Goal: Task Accomplishment & Management: Use online tool/utility

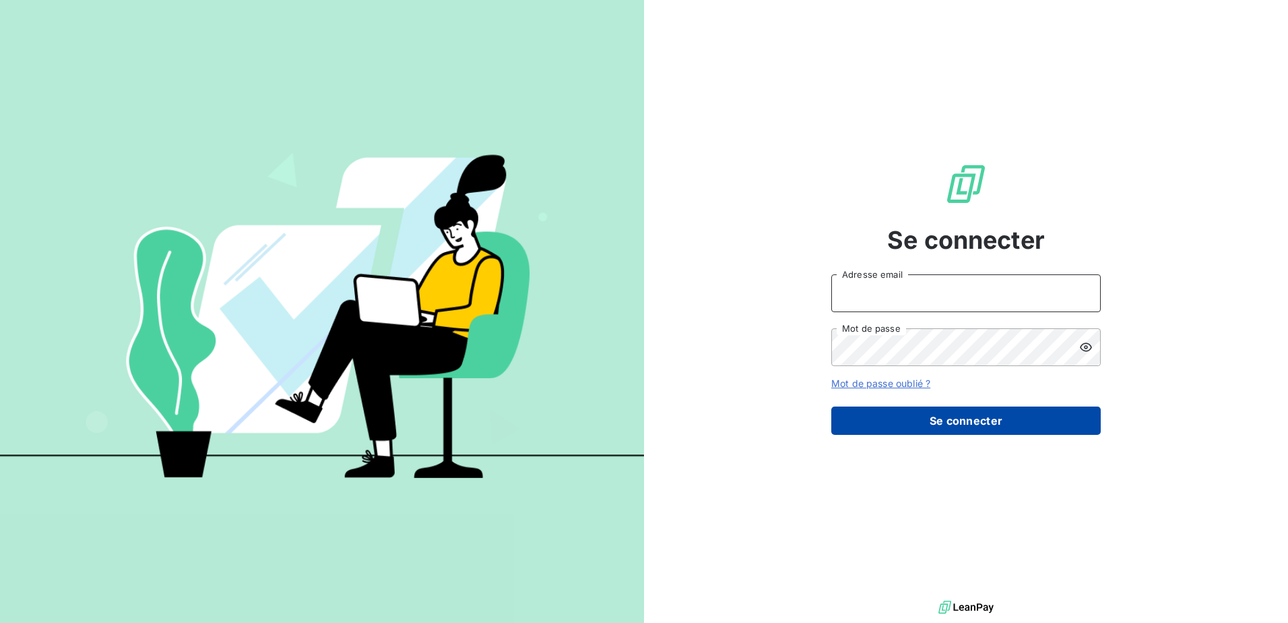
type input "[EMAIL_ADDRESS][DOMAIN_NAME]"
click at [986, 425] on button "Se connecter" at bounding box center [966, 420] width 270 height 28
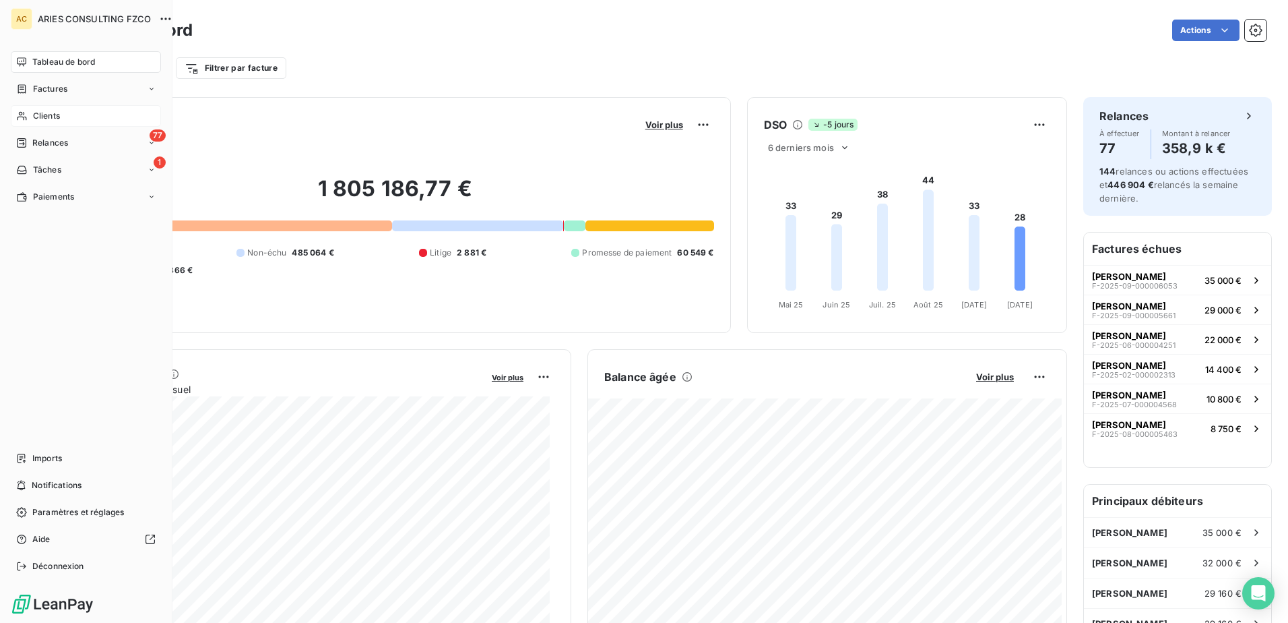
click at [69, 118] on div "Clients" at bounding box center [86, 116] width 150 height 22
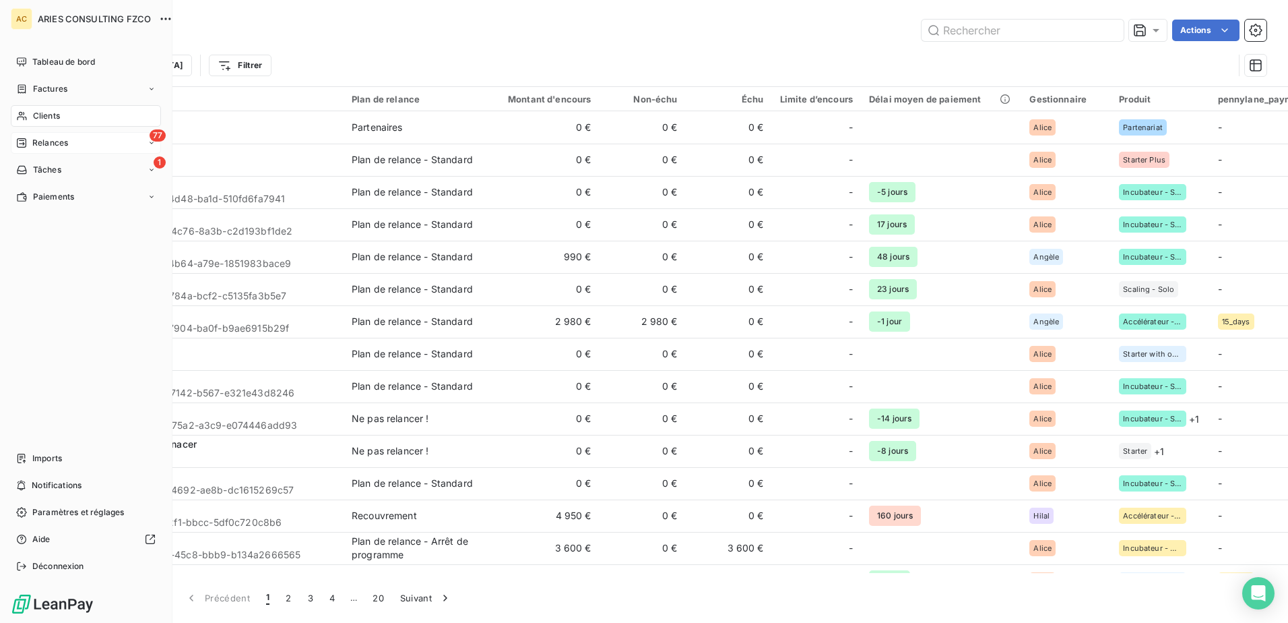
click at [55, 146] on span "Relances" at bounding box center [50, 143] width 36 height 12
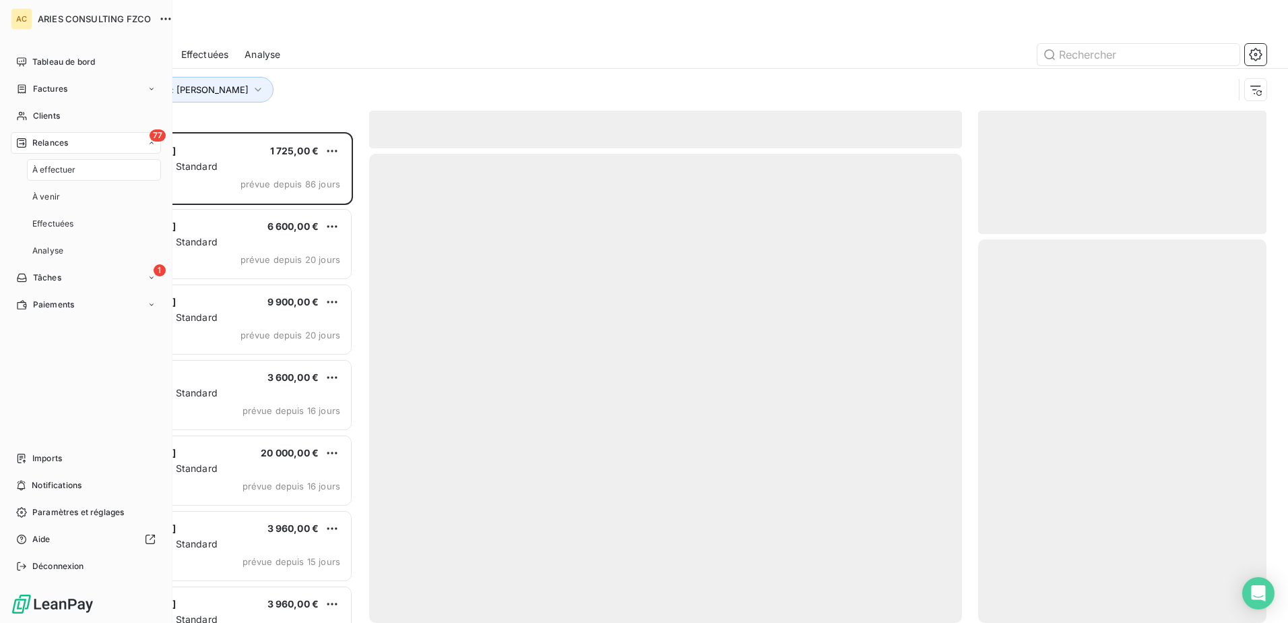
scroll to position [480, 278]
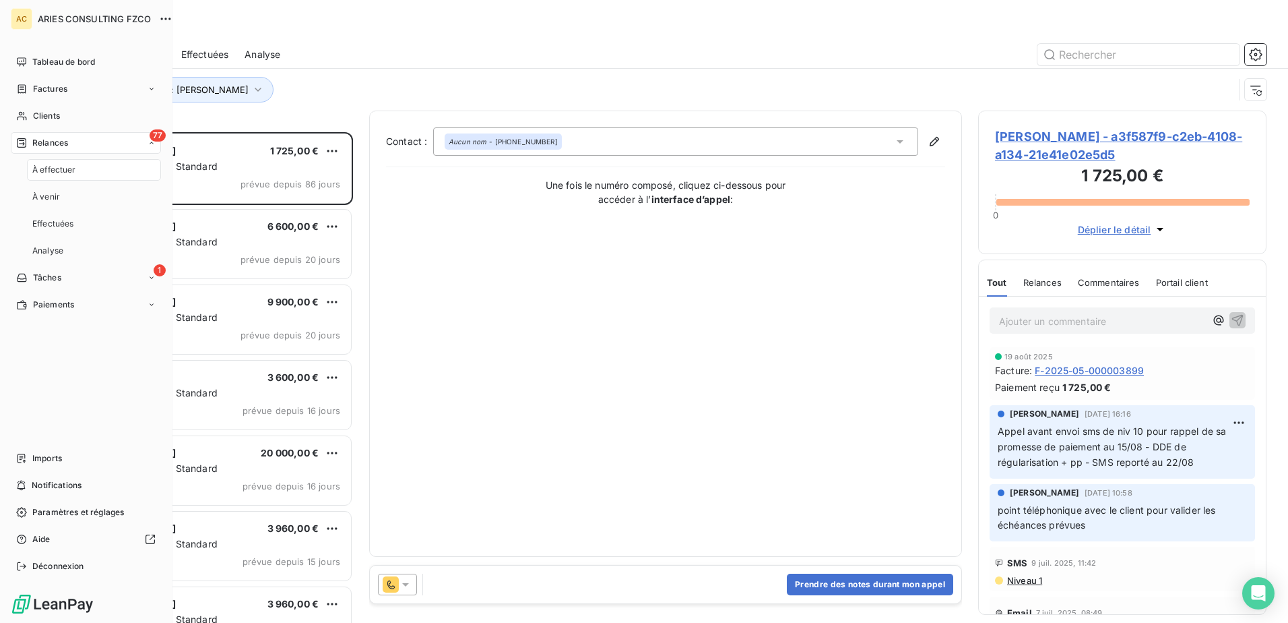
click at [52, 164] on span "À effectuer" at bounding box center [54, 170] width 44 height 12
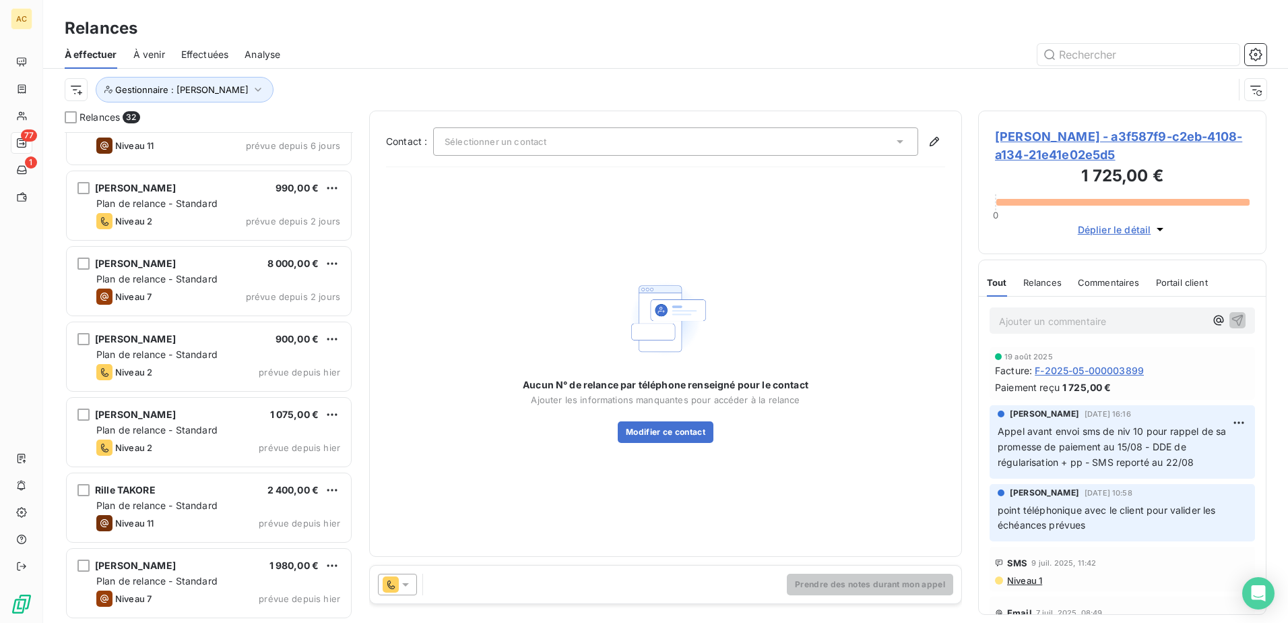
scroll to position [742, 0]
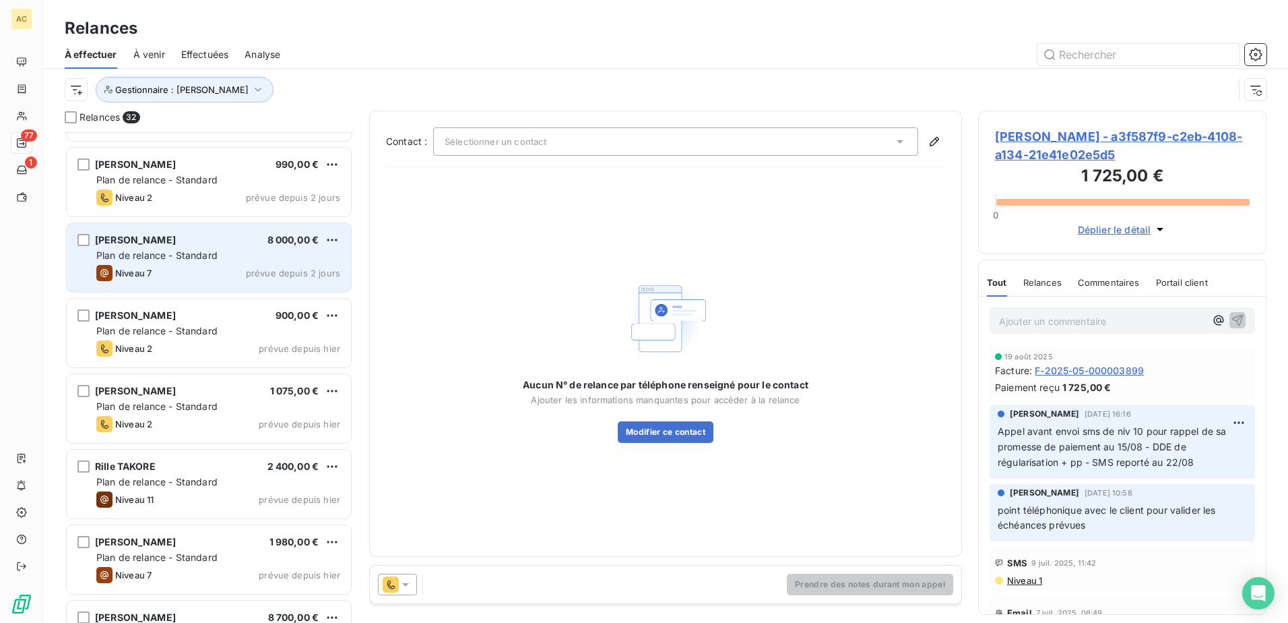
click at [216, 268] on div "Niveau 7 prévue depuis 2 jours" at bounding box center [218, 273] width 244 height 16
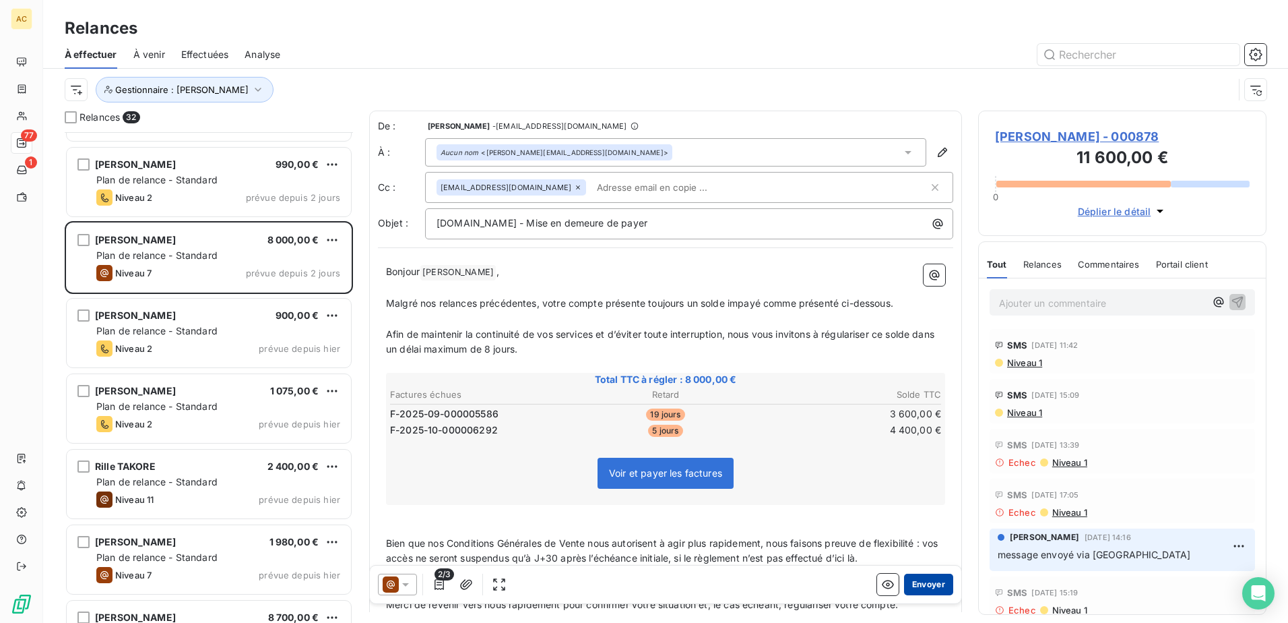
click at [929, 579] on button "Envoyer" at bounding box center [928, 584] width 49 height 22
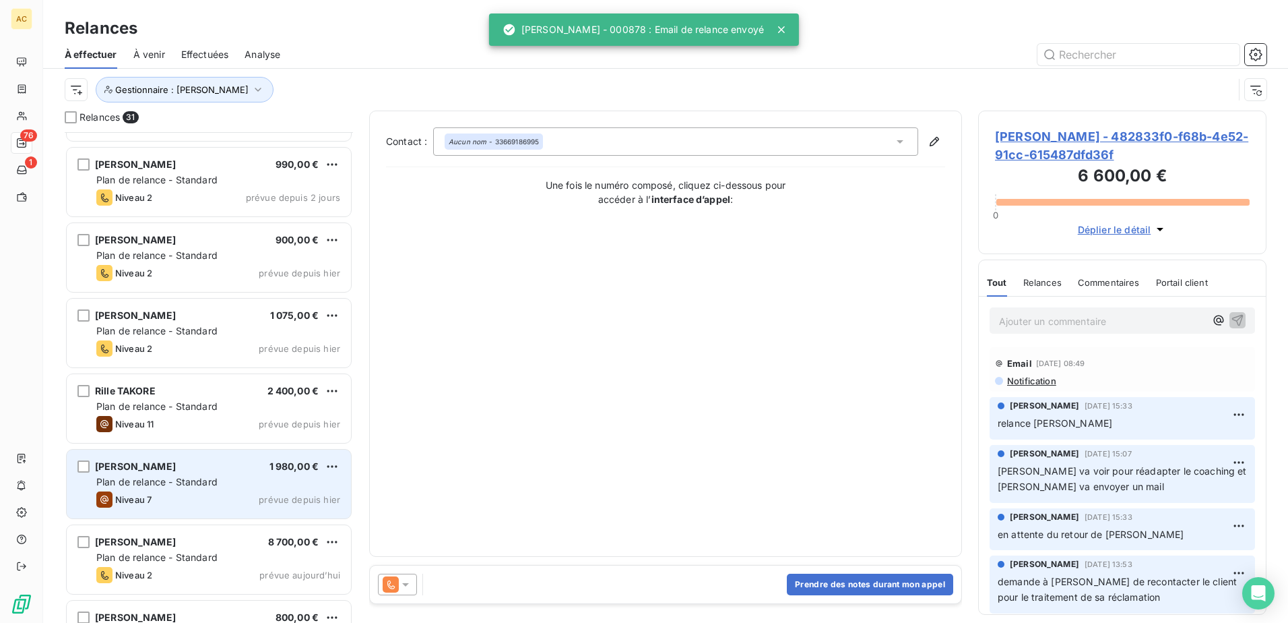
click at [171, 473] on div "[PERSON_NAME] 1 980,00 € Plan de relance - Standard Niveau 7 prévue depuis [DAT…" at bounding box center [209, 483] width 284 height 69
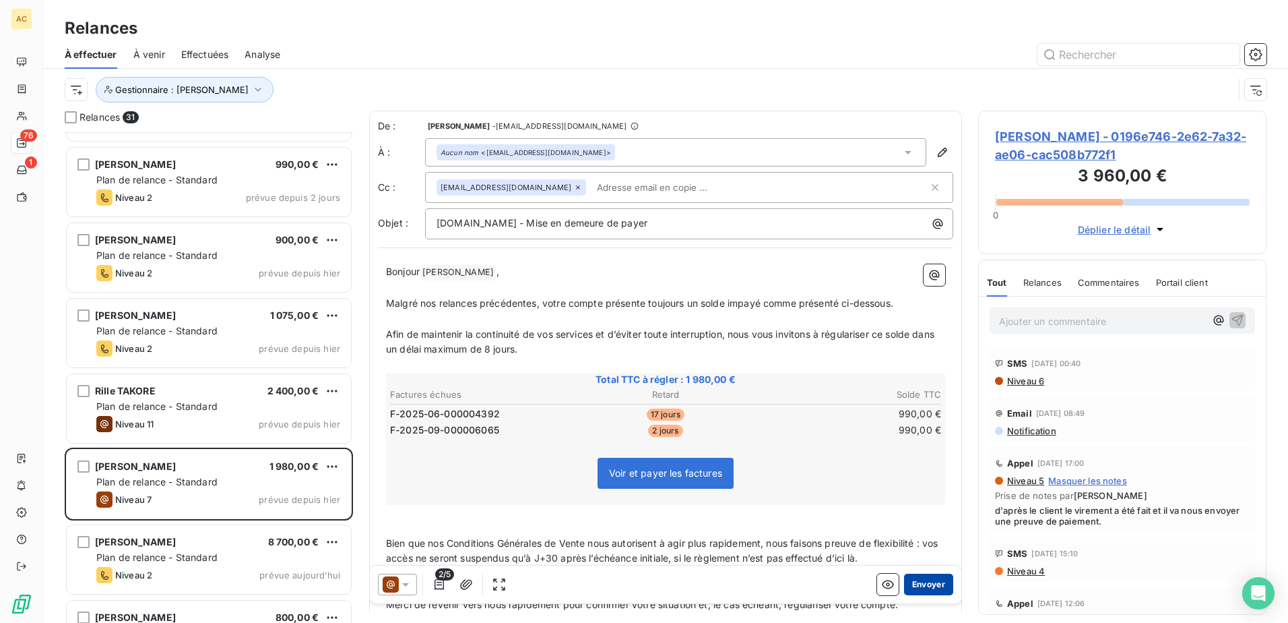
click at [920, 581] on button "Envoyer" at bounding box center [928, 584] width 49 height 22
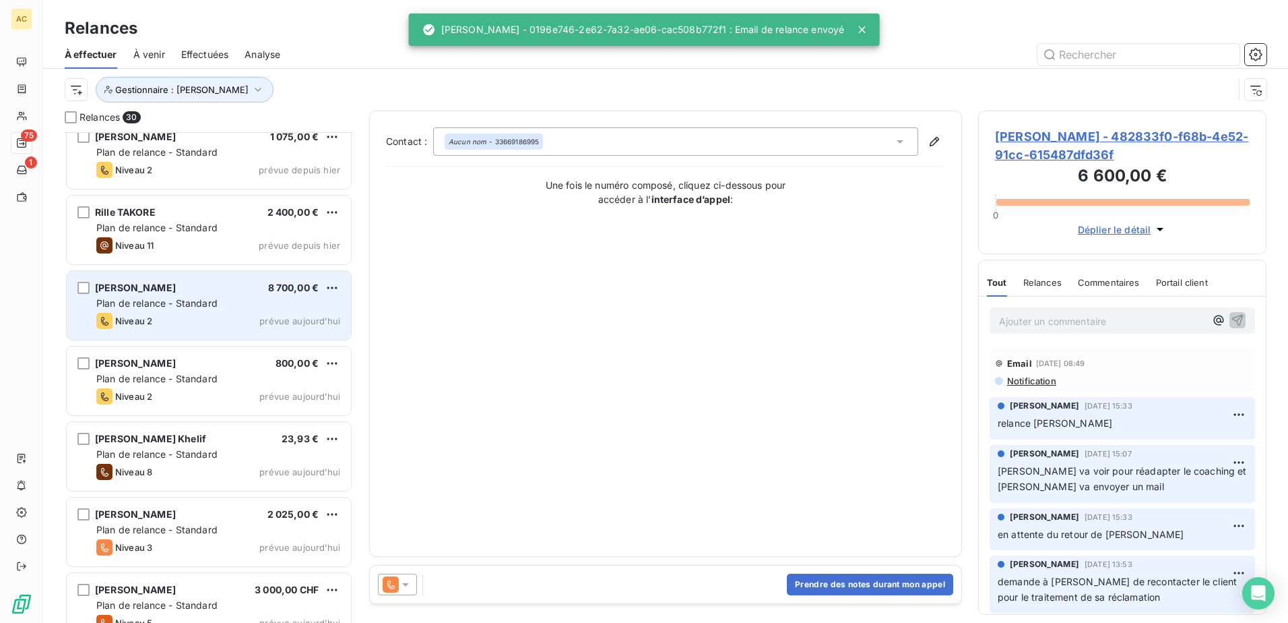
scroll to position [944, 0]
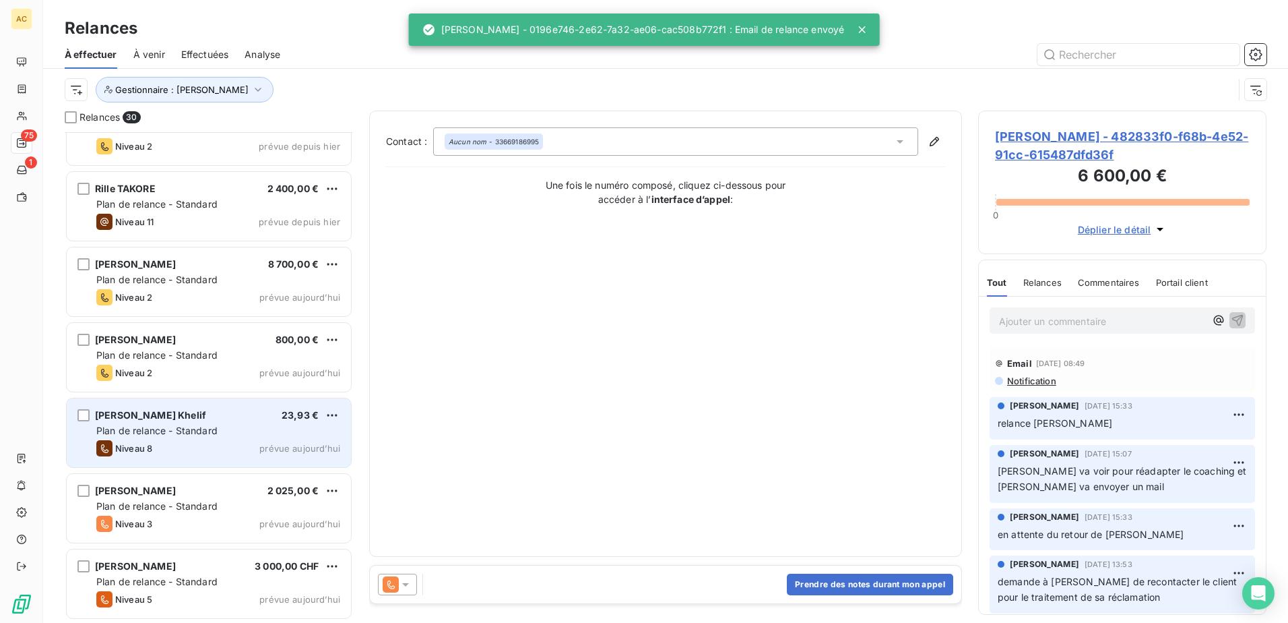
click at [181, 422] on div "[PERSON_NAME] Khelif 23,93 € Plan de relance - Standard Niveau 8 prévue [DATE]" at bounding box center [209, 432] width 284 height 69
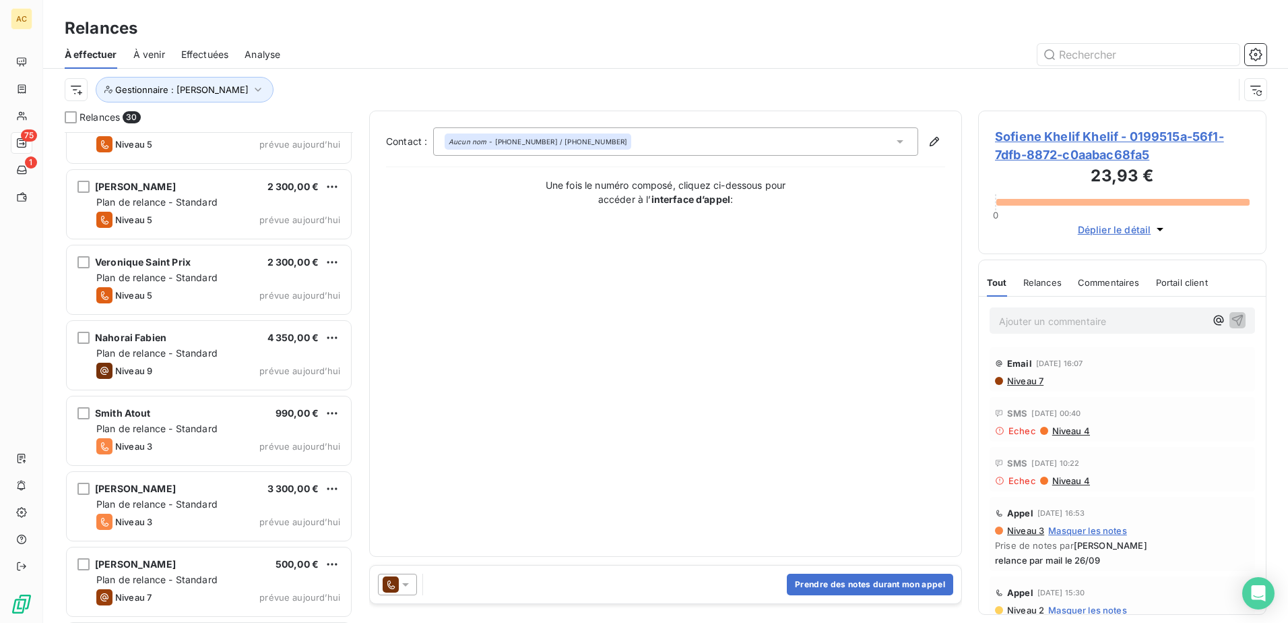
scroll to position [1416, 0]
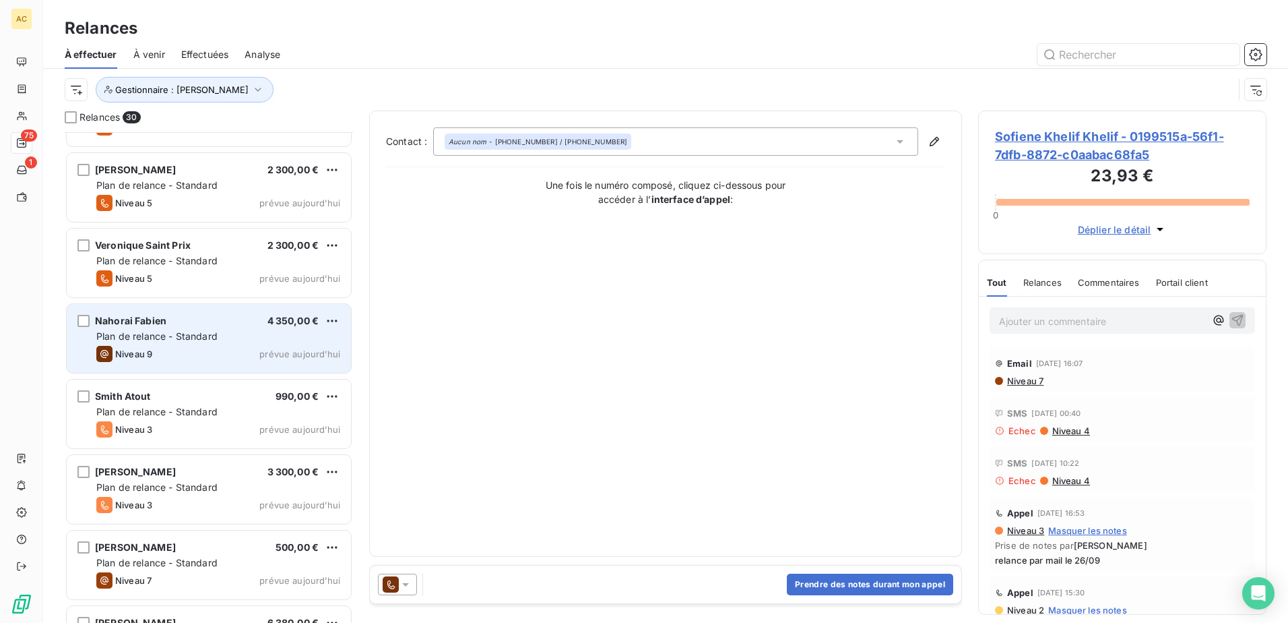
click at [154, 322] on span "Nahorai Fabien" at bounding box center [130, 320] width 71 height 11
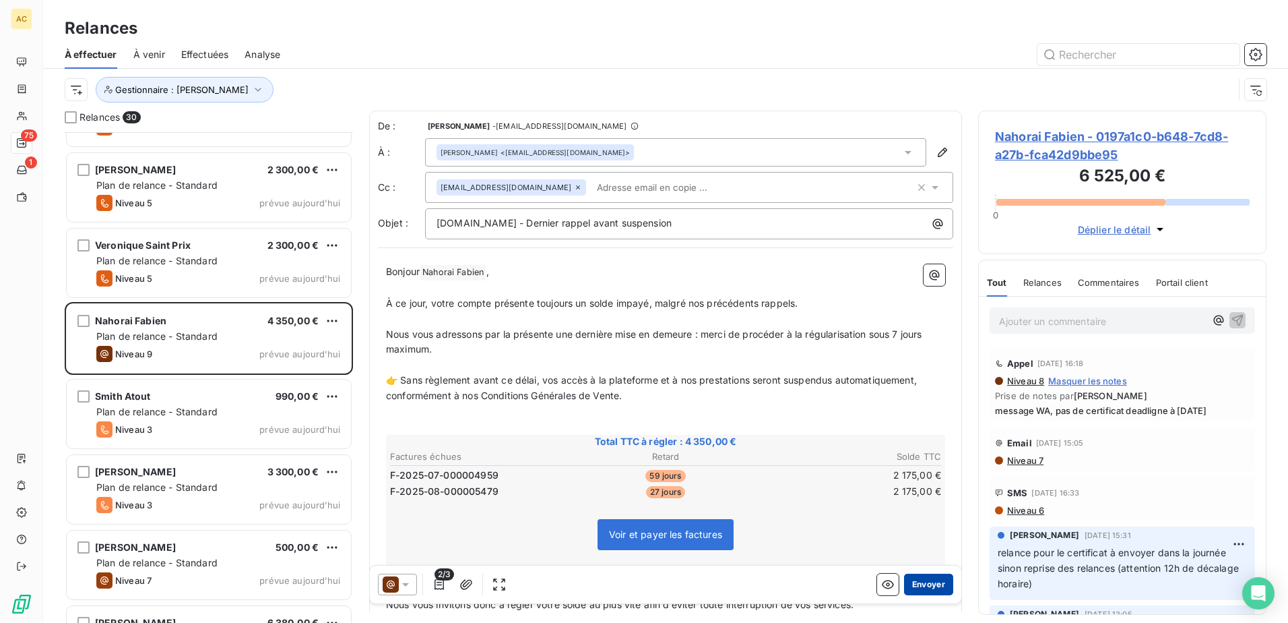
click at [914, 584] on button "Envoyer" at bounding box center [928, 584] width 49 height 22
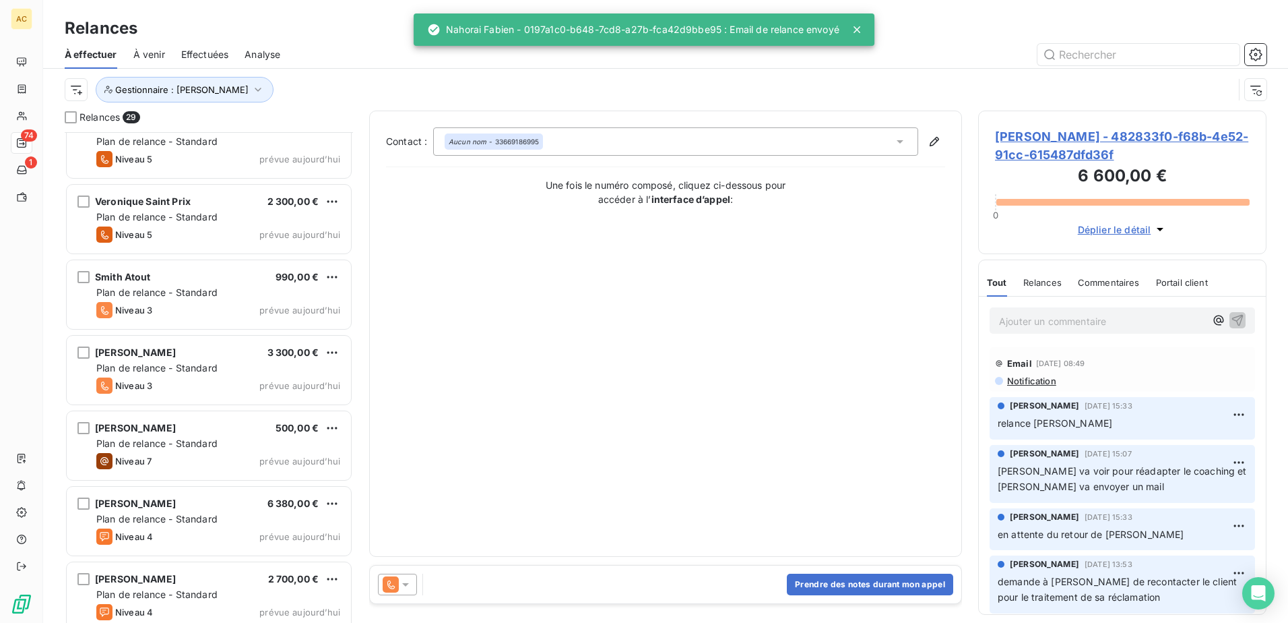
scroll to position [1550, 0]
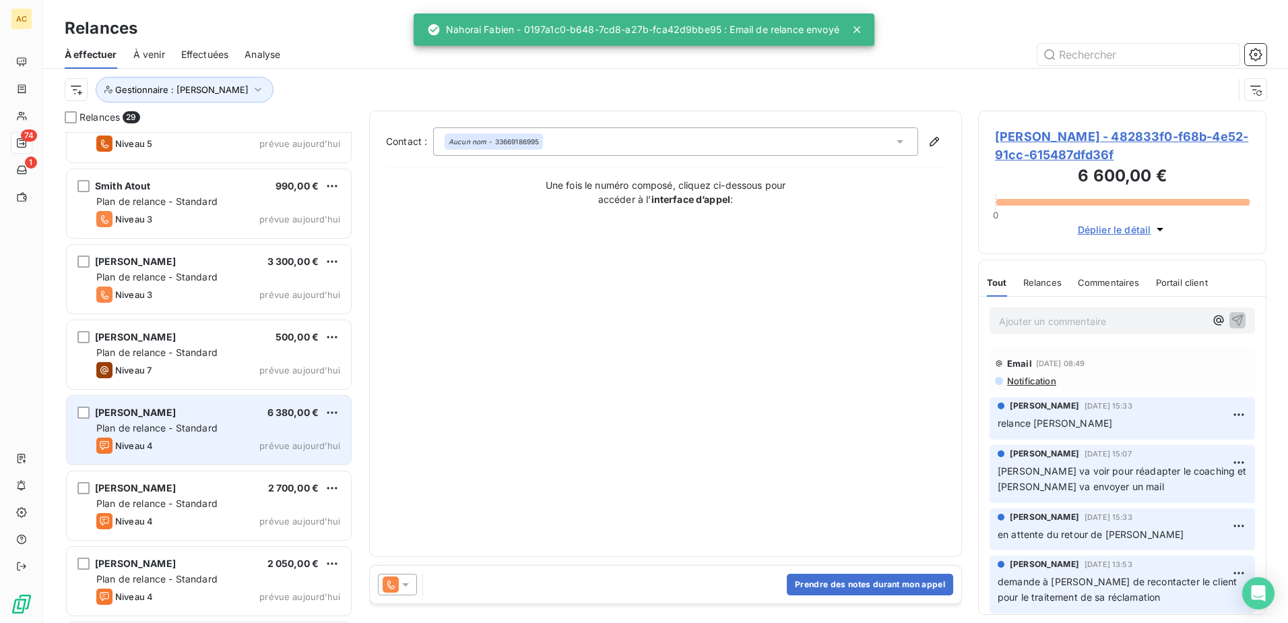
click at [171, 447] on div "Niveau 4 prévue aujourd’hui" at bounding box center [218, 445] width 244 height 16
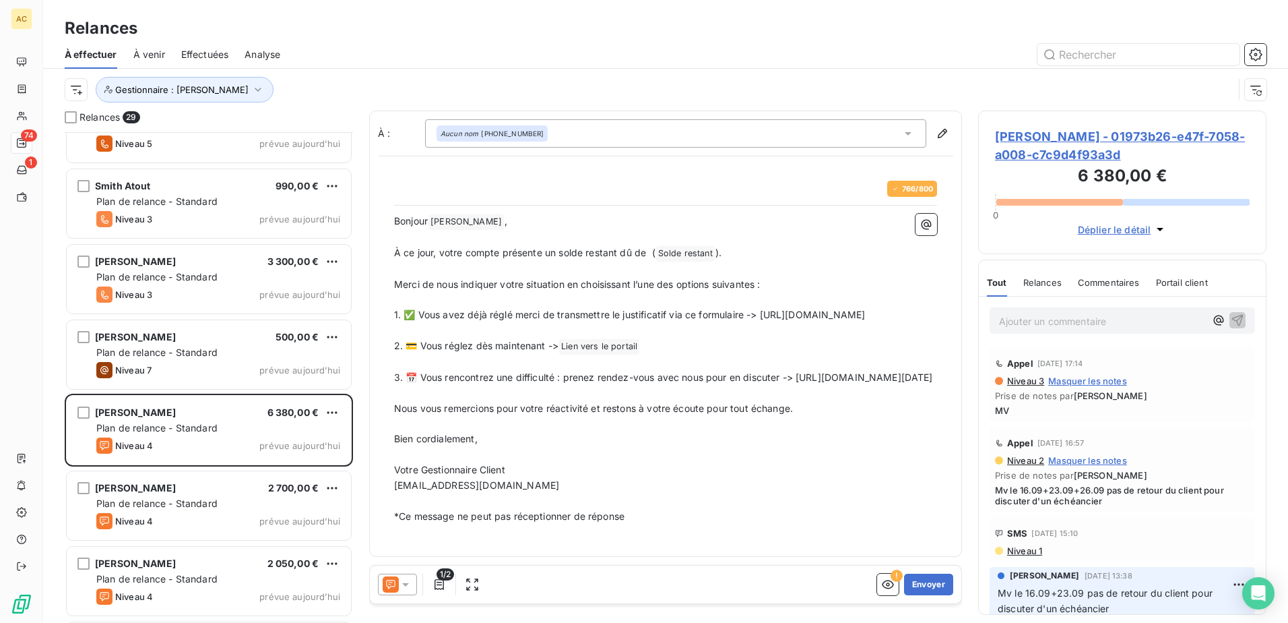
scroll to position [480, 278]
click at [617, 354] on span "[PERSON_NAME] vers le portail ﻿" at bounding box center [599, 346] width 80 height 15
click at [623, 447] on p "Bien cordialement," at bounding box center [665, 438] width 543 height 15
drag, startPoint x: 827, startPoint y: 410, endPoint x: 391, endPoint y: 410, distance: 436.0
click at [391, 410] on div "766 / 800 Bonjour [PERSON_NAME] ﻿ , ﻿ À ce jour, votre compte présente un solde…" at bounding box center [665, 352] width 559 height 360
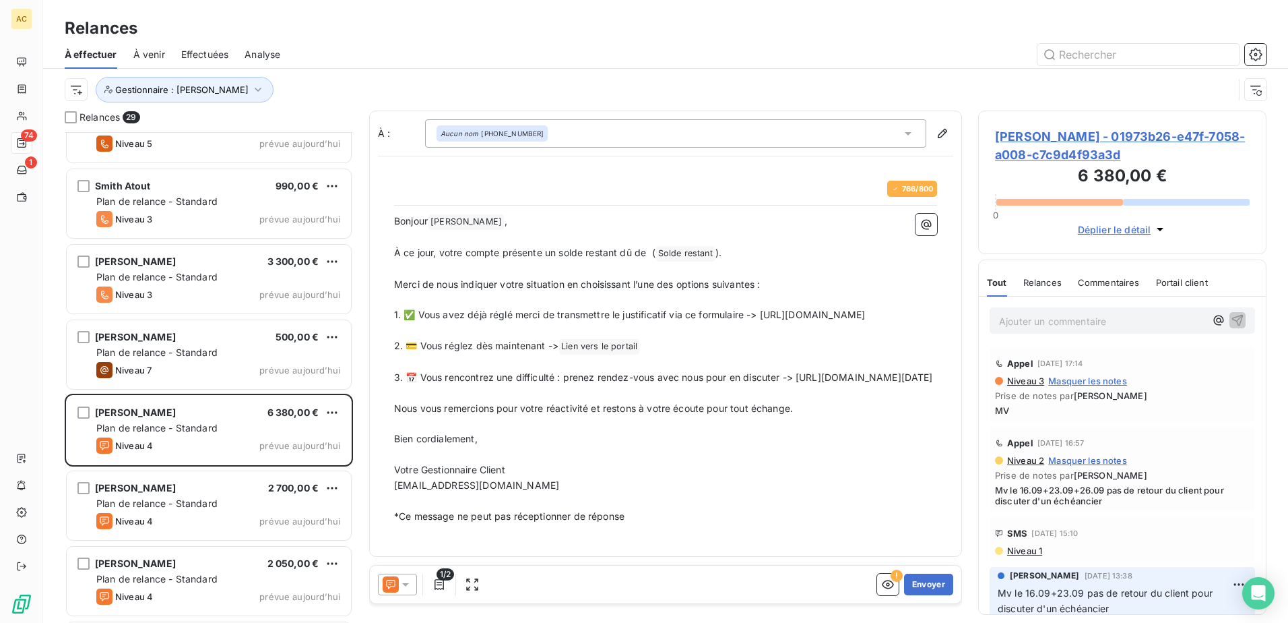
click at [842, 401] on p "﻿" at bounding box center [665, 392] width 543 height 15
drag, startPoint x: 823, startPoint y: 403, endPoint x: 396, endPoint y: 408, distance: 426.6
click at [396, 385] on p "3. 📅 Vous rencontrez une difficulté : prenez rendez-vous avec nous pour en disc…" at bounding box center [665, 377] width 543 height 15
click at [615, 401] on p "﻿" at bounding box center [665, 392] width 543 height 15
drag, startPoint x: 676, startPoint y: 406, endPoint x: 379, endPoint y: 406, distance: 297.2
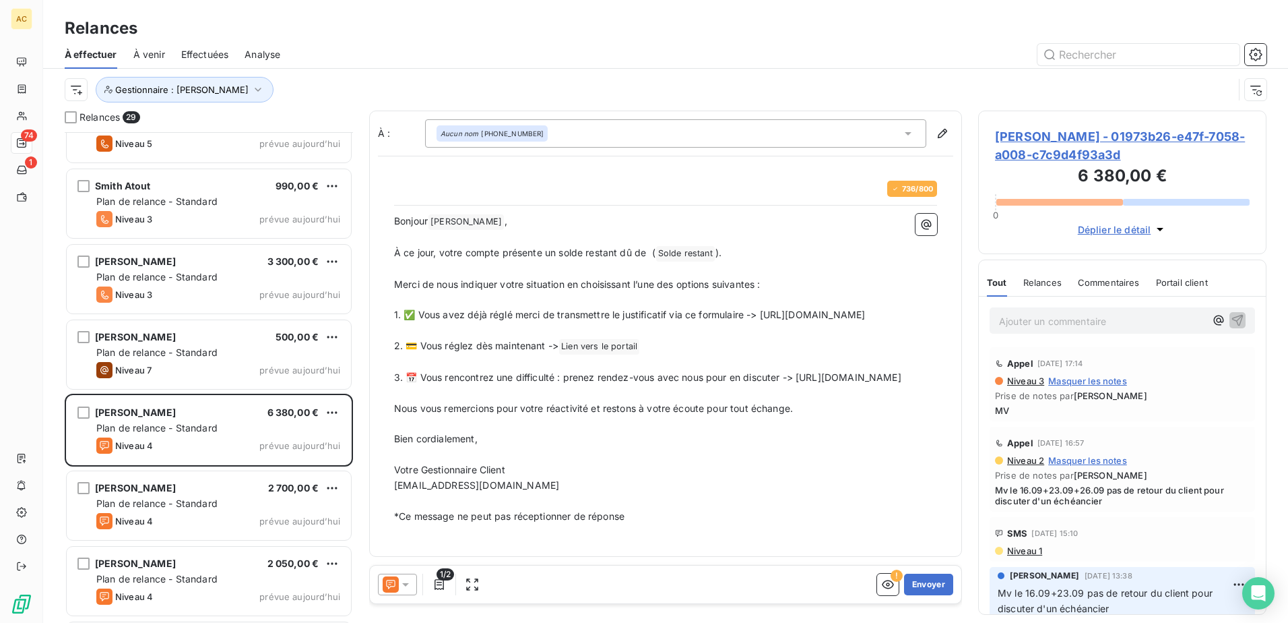
click at [379, 406] on div "736 / 800 Bonjour [PERSON_NAME] ﻿ , ﻿ À ce jour, votre compte présente un solde…" at bounding box center [665, 352] width 575 height 376
click at [551, 462] on p "﻿" at bounding box center [665, 454] width 543 height 15
click at [918, 583] on button "Envoyer" at bounding box center [928, 584] width 49 height 22
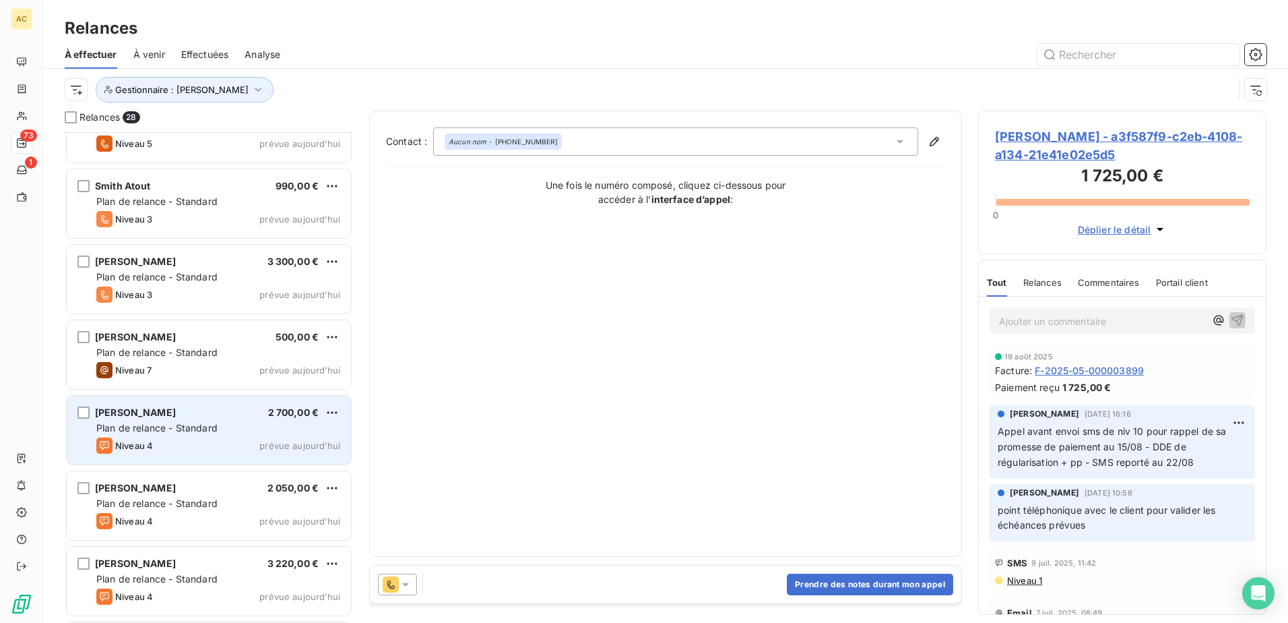
click at [128, 444] on span "Niveau 4" at bounding box center [134, 445] width 38 height 11
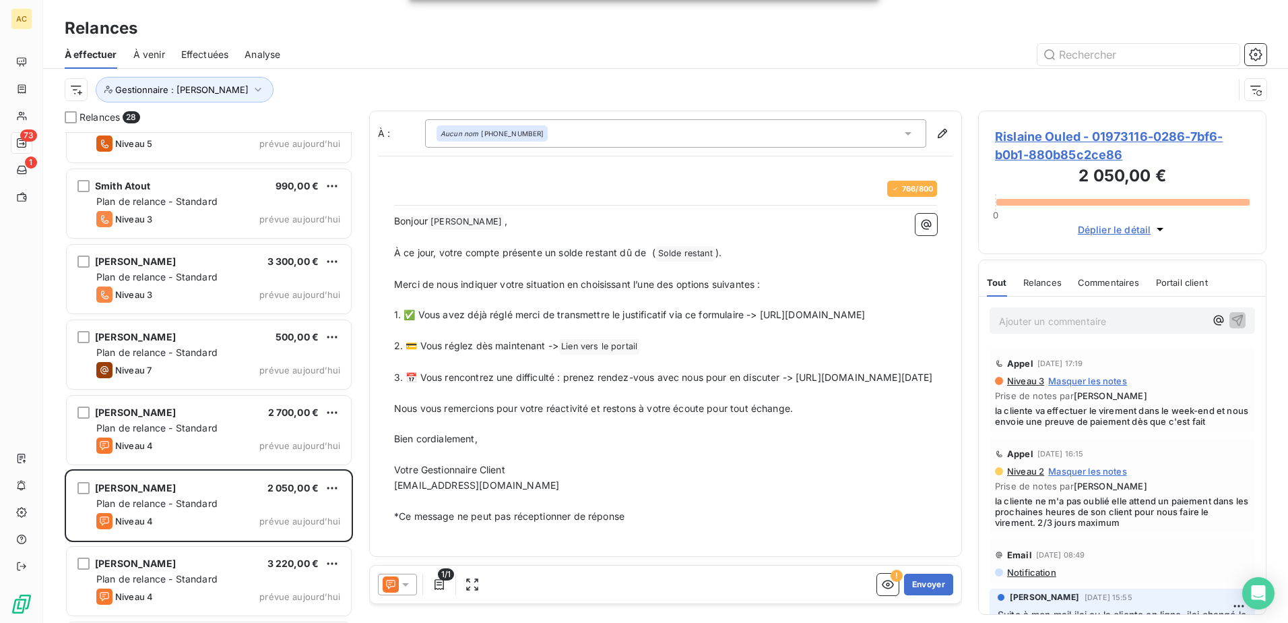
drag, startPoint x: 826, startPoint y: 407, endPoint x: 383, endPoint y: 409, distance: 442.7
click at [383, 409] on div "766 / 800 Bonjour Rislaine Ouled ﻿ , ﻿ À ce jour, votre compte présente un sold…" at bounding box center [665, 352] width 575 height 376
click at [798, 401] on p "﻿" at bounding box center [665, 392] width 543 height 15
drag, startPoint x: 828, startPoint y: 410, endPoint x: 389, endPoint y: 409, distance: 439.3
click at [389, 409] on div "766 / 800 Bonjour Rislaine Ouled ﻿ , ﻿ À ce jour, votre compte présente un sold…" at bounding box center [665, 352] width 559 height 360
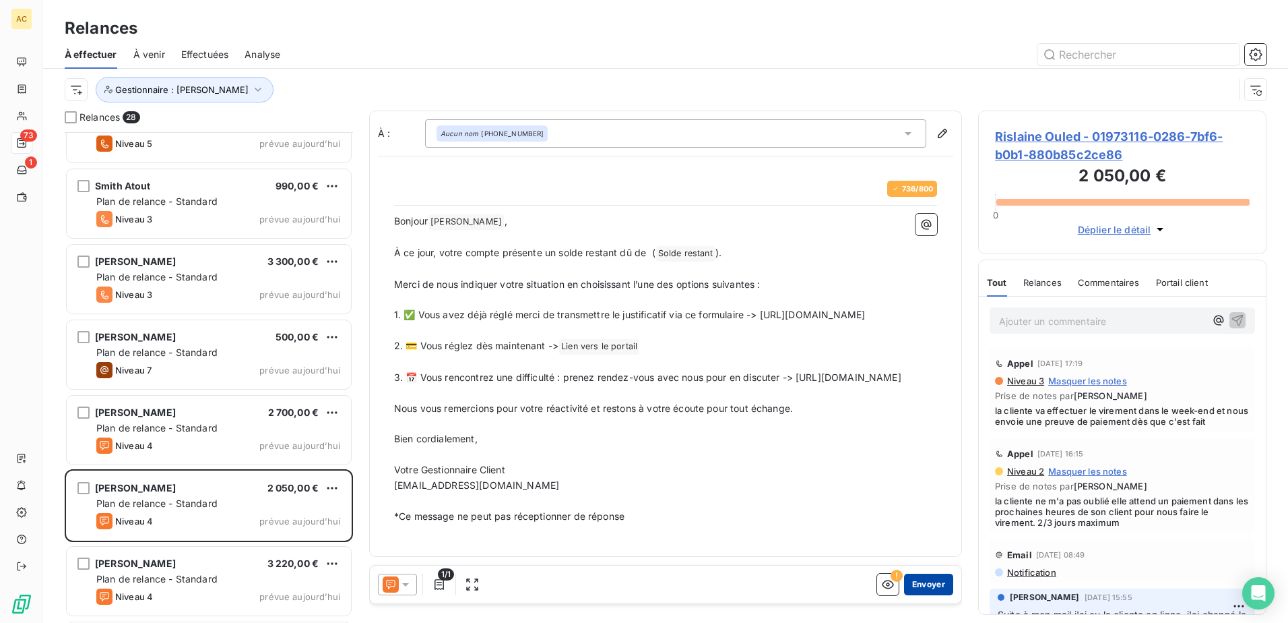
click at [931, 587] on button "Envoyer" at bounding box center [928, 584] width 49 height 22
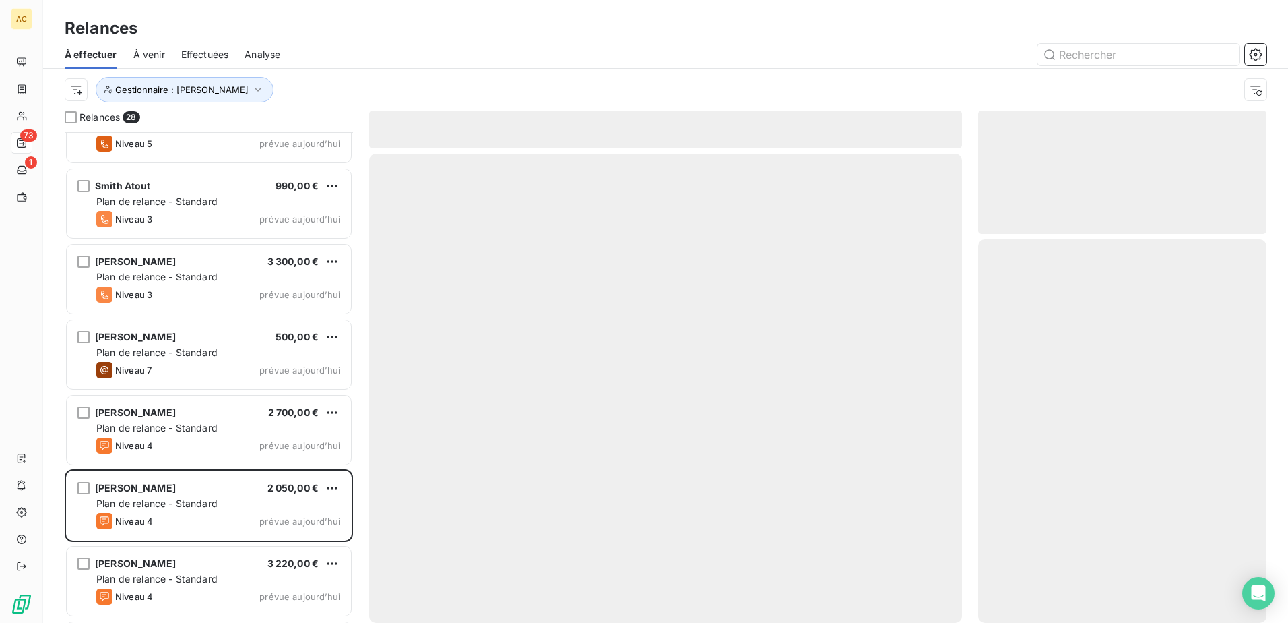
scroll to position [1547, 0]
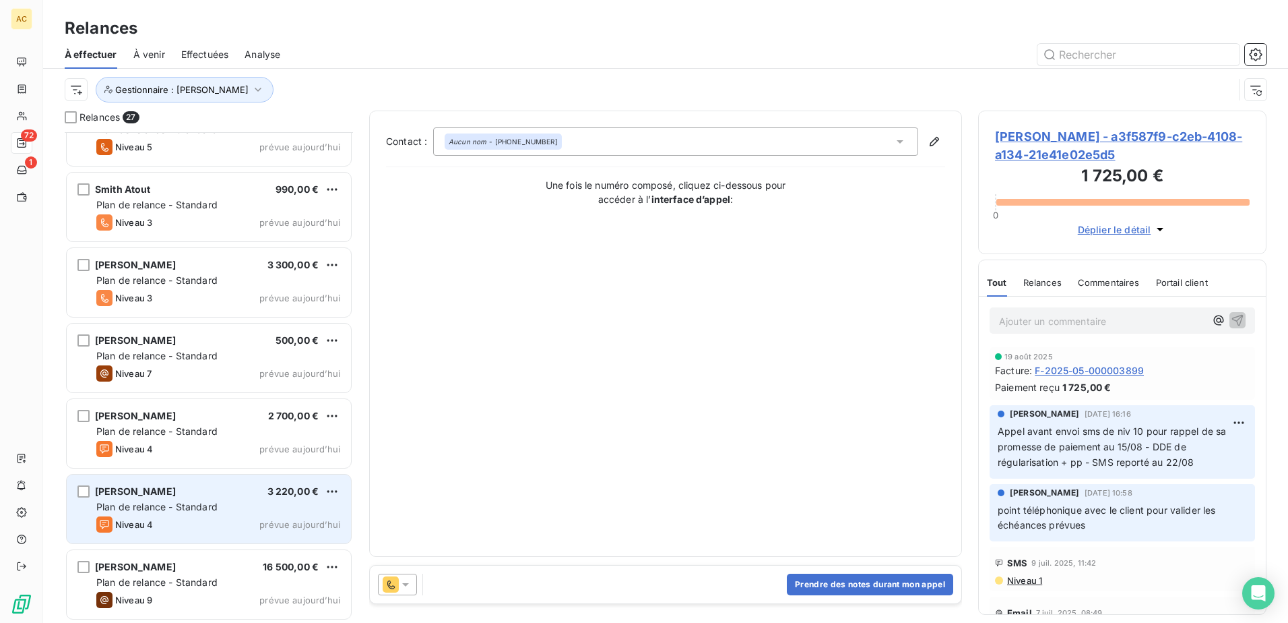
click at [191, 523] on div "Niveau 4 prévue aujourd’hui" at bounding box center [218, 524] width 244 height 16
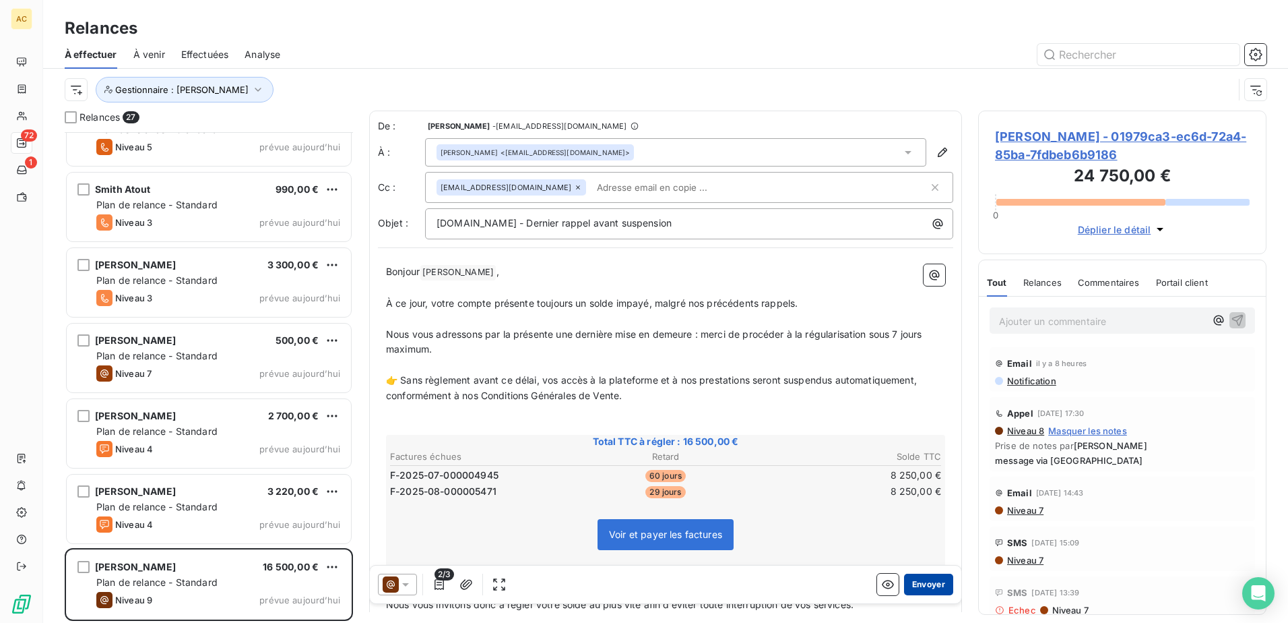
click at [923, 584] on button "Envoyer" at bounding box center [928, 584] width 49 height 22
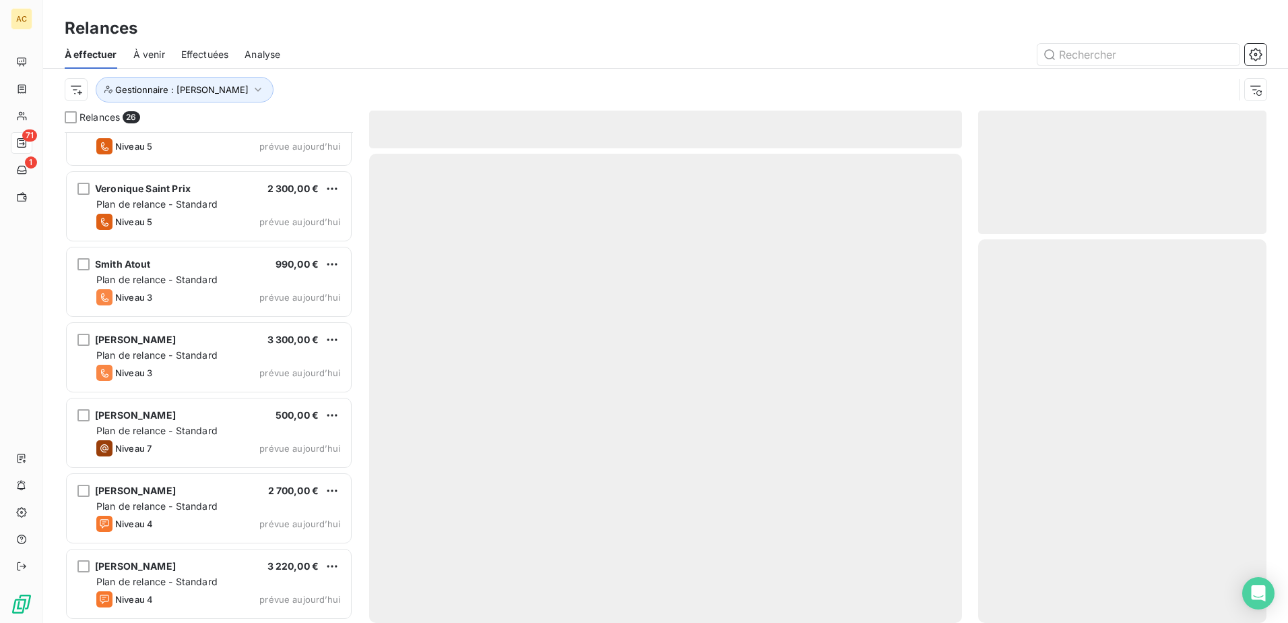
scroll to position [1472, 0]
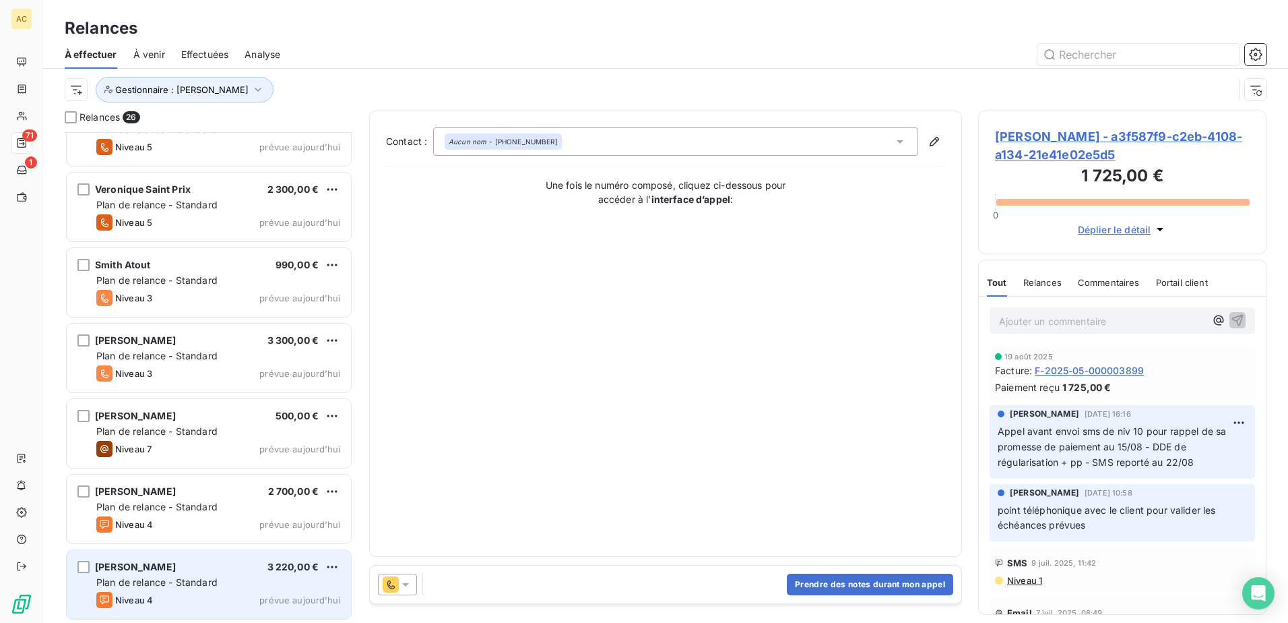
click at [156, 576] on span "Plan de relance - Standard" at bounding box center [156, 581] width 121 height 11
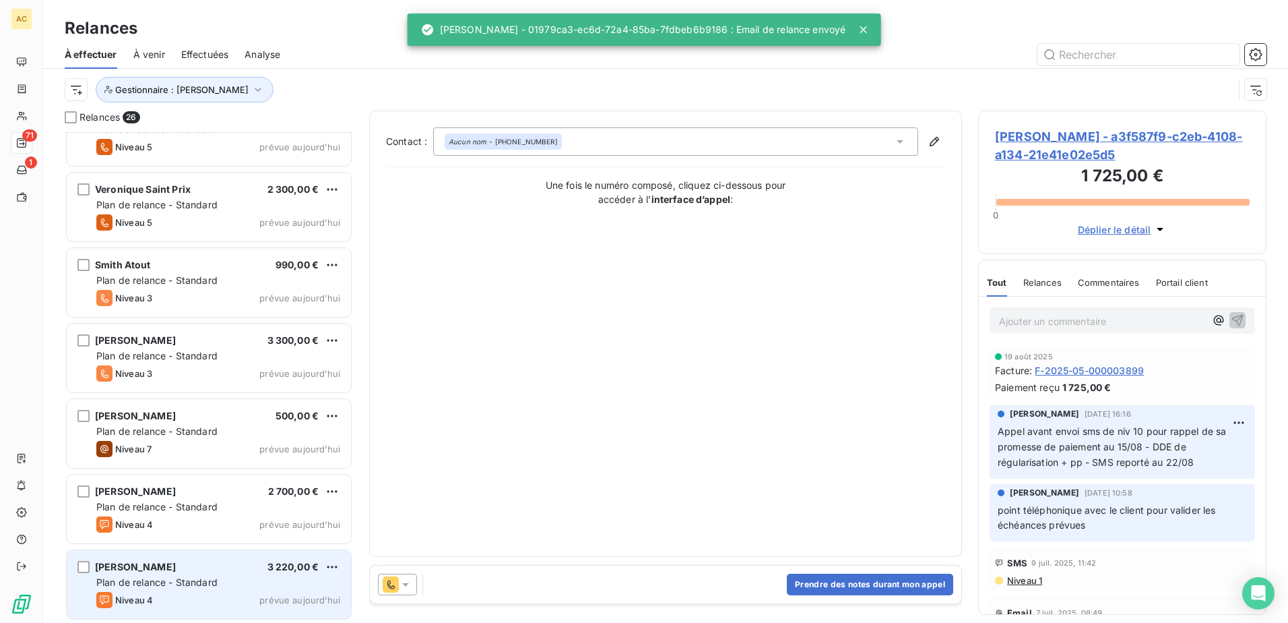
click at [172, 580] on span "Plan de relance - Standard" at bounding box center [156, 581] width 121 height 11
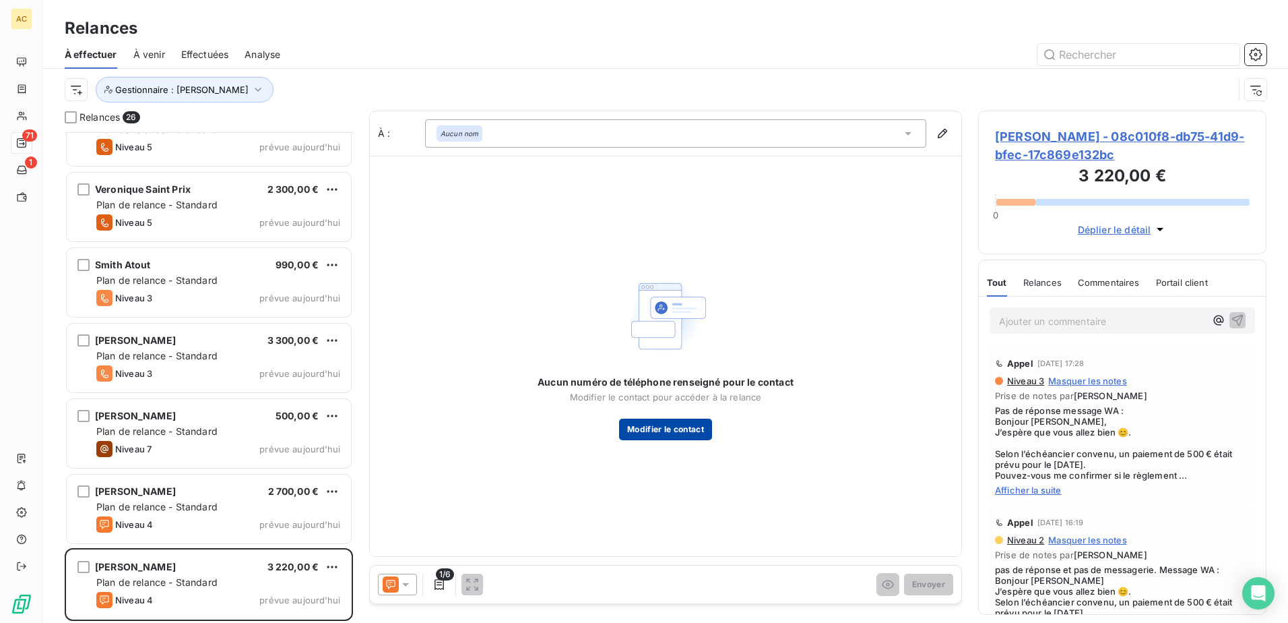
click at [639, 427] on button "Modifier le contact" at bounding box center [665, 429] width 93 height 22
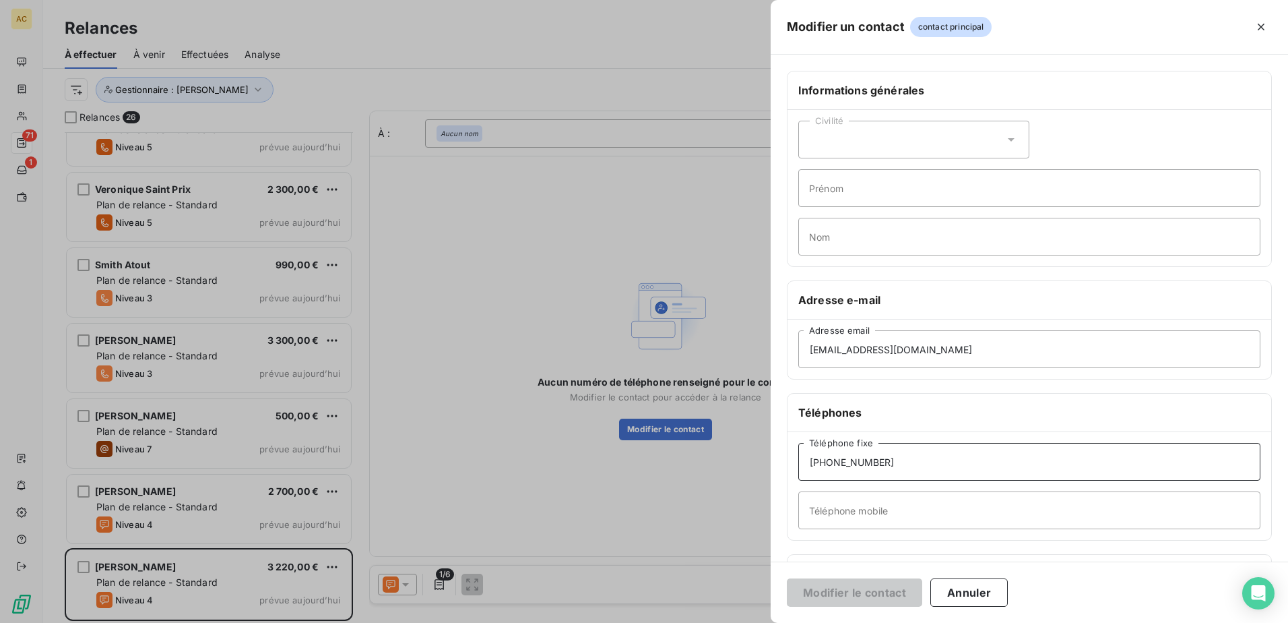
drag, startPoint x: 933, startPoint y: 461, endPoint x: 772, endPoint y: 464, distance: 161.8
click at [772, 464] on div "Informations générales Civilité Prénom Nom Adresse e-mail [EMAIL_ADDRESS][DOMAI…" at bounding box center [1029, 370] width 517 height 598
click at [837, 499] on input "Téléphone mobile" at bounding box center [1029, 510] width 462 height 38
paste input "[PHONE_NUMBER]"
type input "[PHONE_NUMBER]"
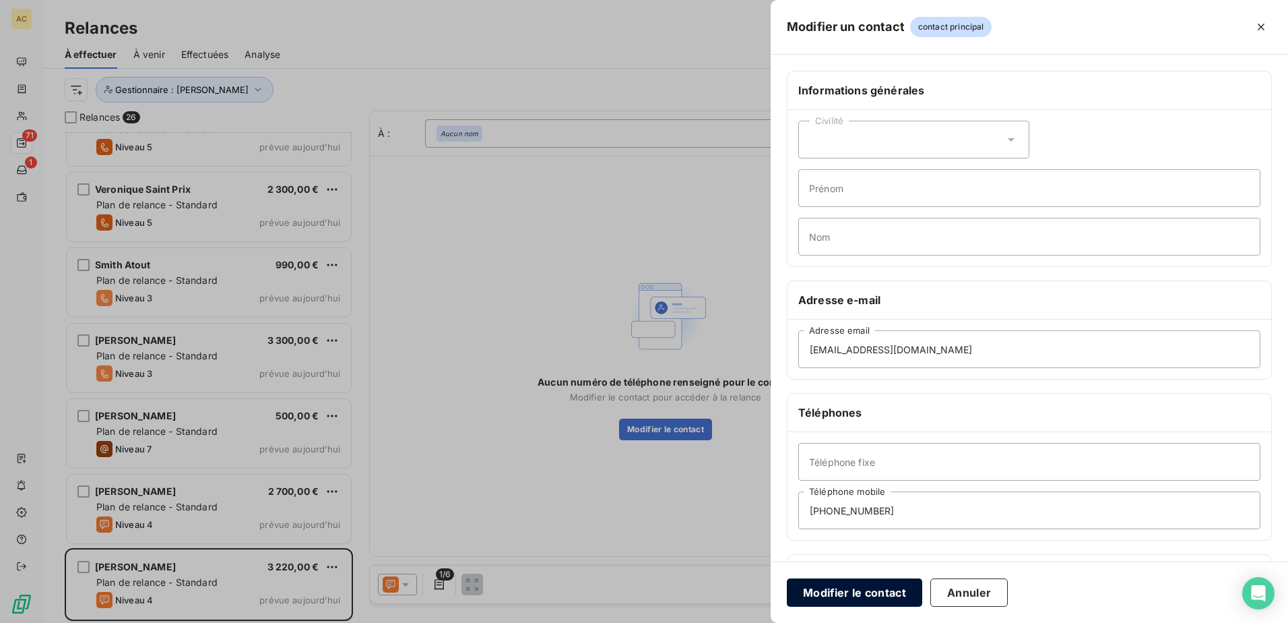
click at [869, 594] on button "Modifier le contact" at bounding box center [854, 592] width 135 height 28
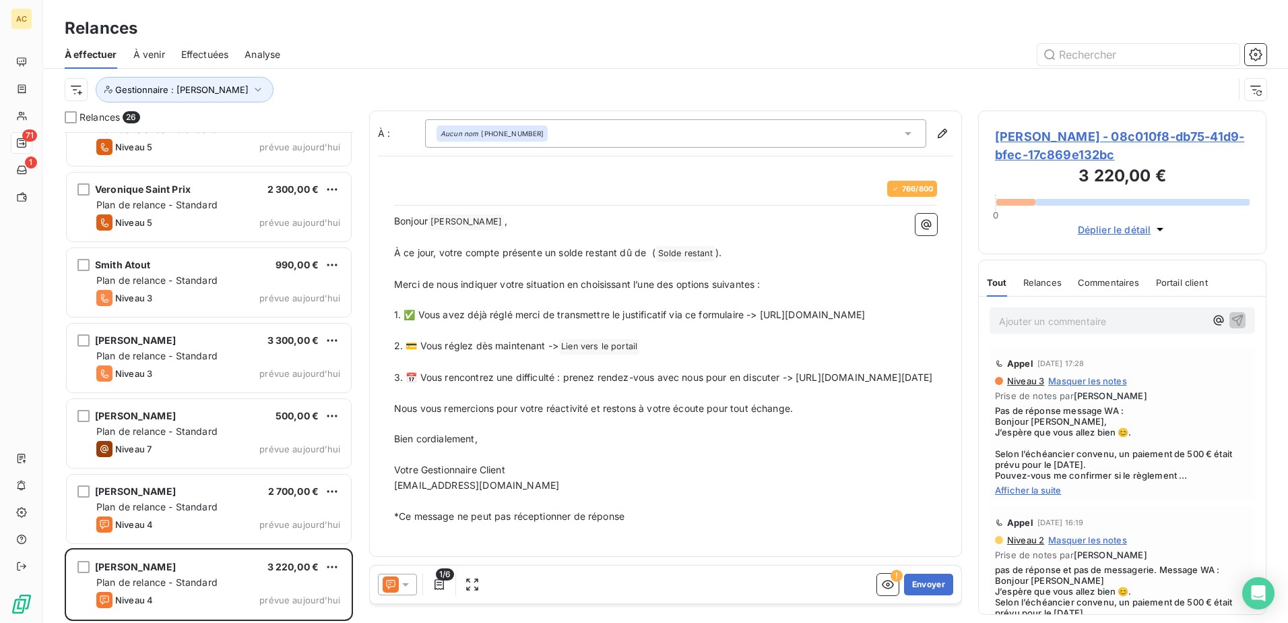
drag, startPoint x: 822, startPoint y: 403, endPoint x: 394, endPoint y: 410, distance: 427.9
click at [394, 383] on span "3. 📅 Vous rencontrez une difficulté : prenez rendez-vous avec nous pour en disc…" at bounding box center [663, 376] width 539 height 11
click at [921, 585] on button "Envoyer" at bounding box center [928, 584] width 49 height 22
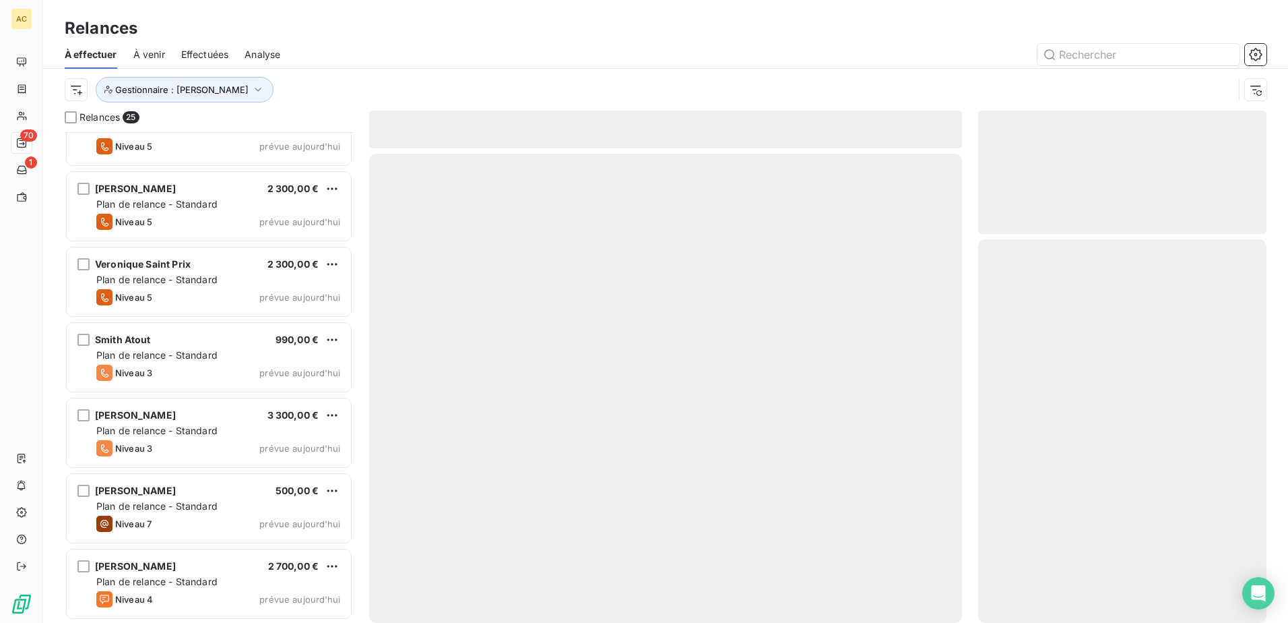
scroll to position [1396, 0]
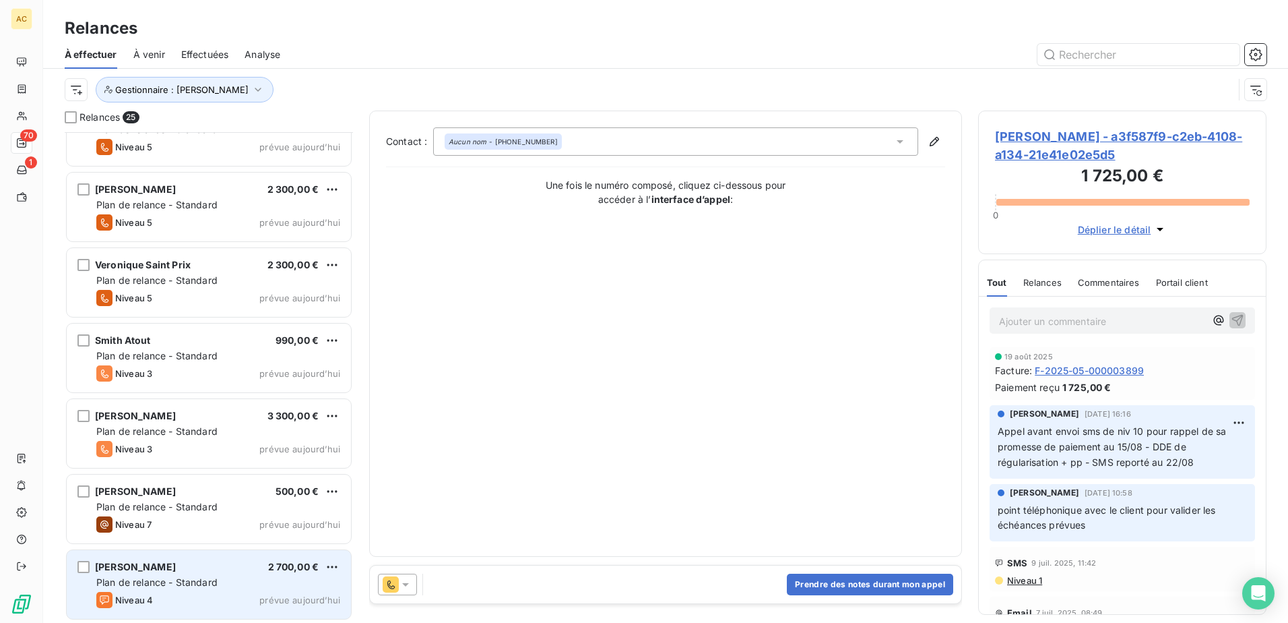
click at [188, 587] on span "Plan de relance - Standard" at bounding box center [156, 581] width 121 height 11
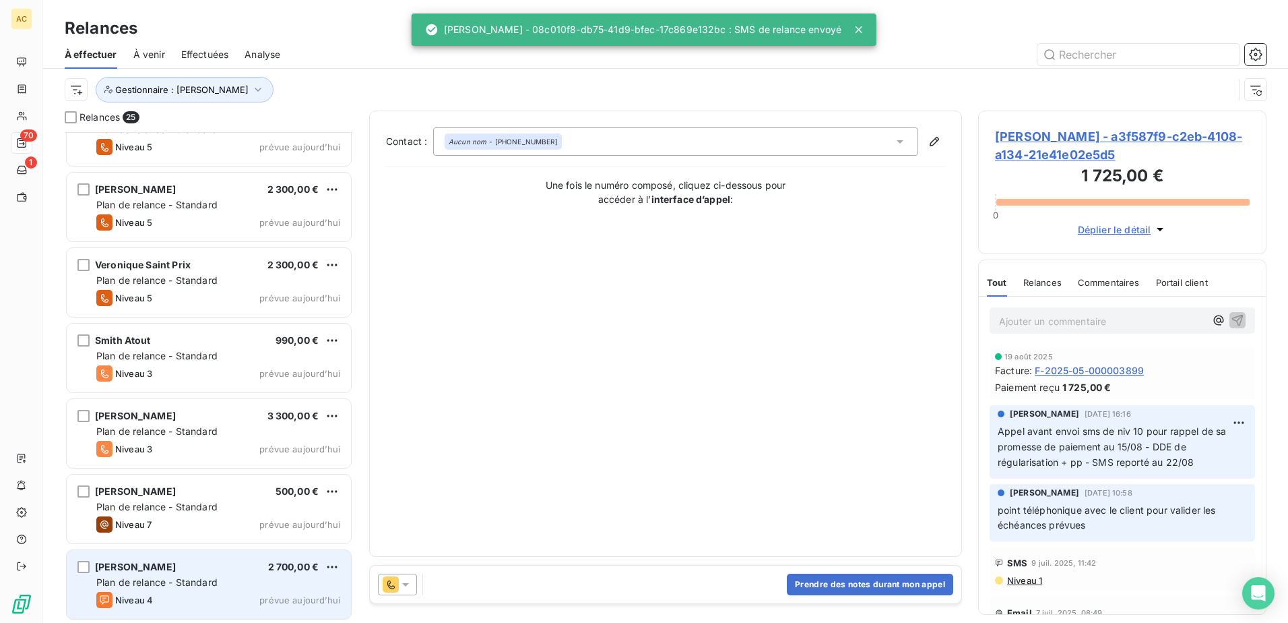
click at [193, 583] on span "Plan de relance - Standard" at bounding box center [156, 581] width 121 height 11
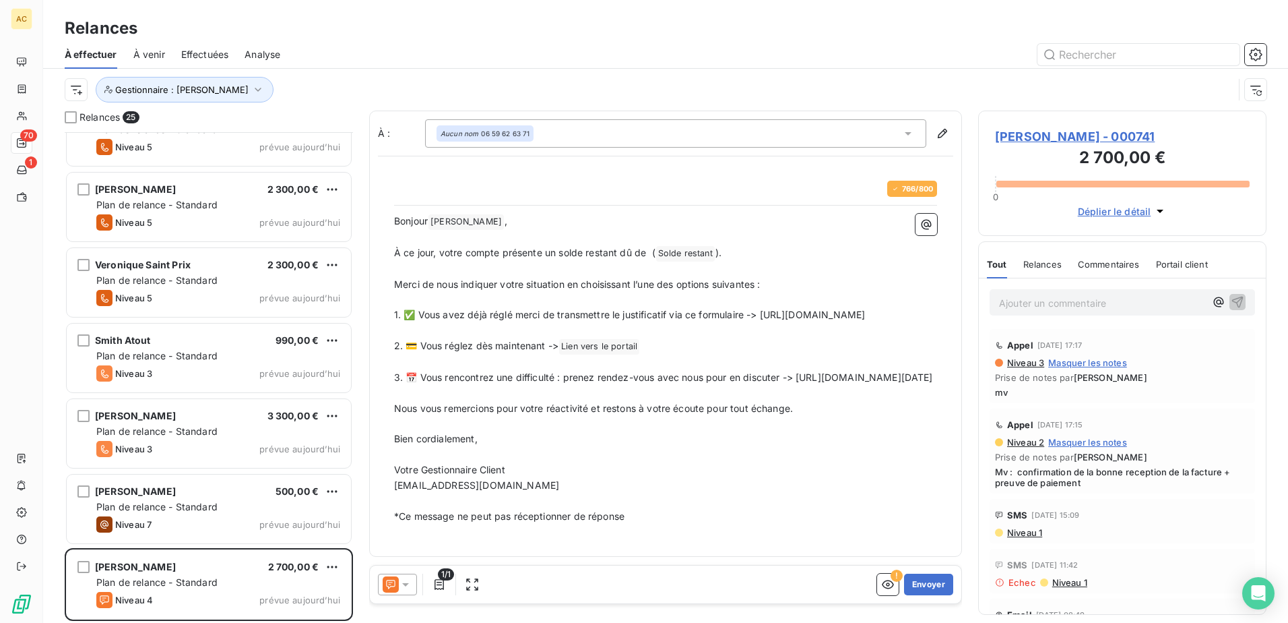
drag, startPoint x: 809, startPoint y: 406, endPoint x: 387, endPoint y: 410, distance: 422.5
click at [387, 410] on div "766 / 800 Bonjour [PERSON_NAME] ﻿ , ﻿ À ce jour, votre compte présente un solde…" at bounding box center [665, 352] width 559 height 360
click at [907, 575] on button "Envoyer" at bounding box center [928, 584] width 49 height 22
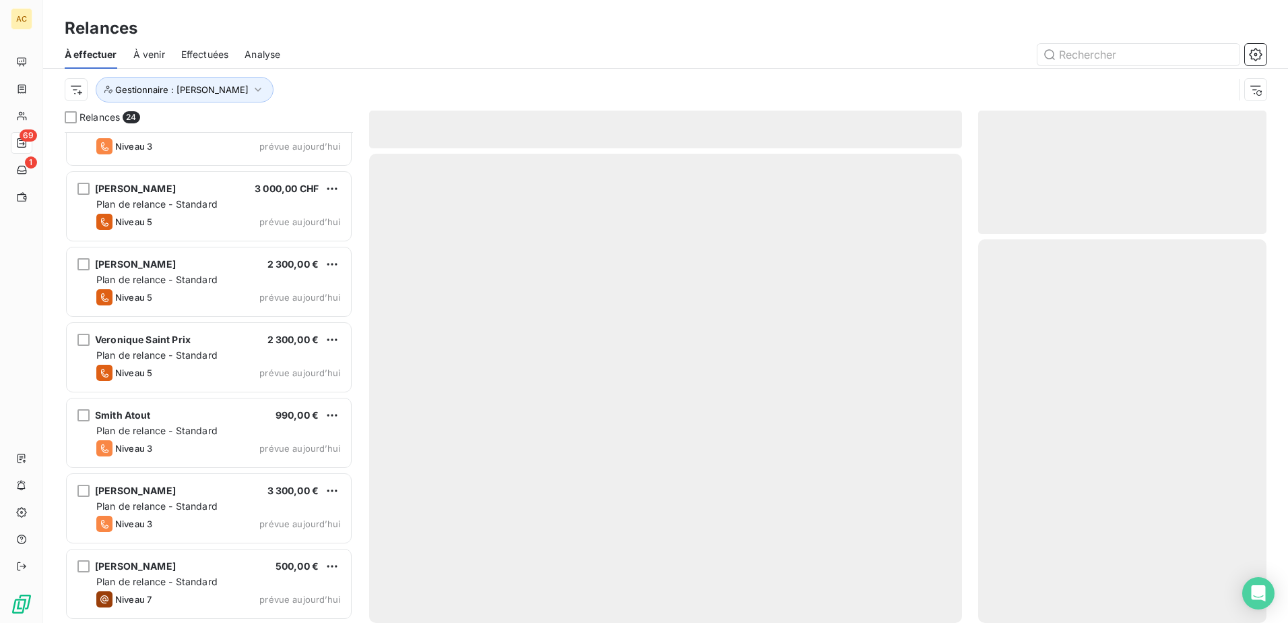
scroll to position [1321, 0]
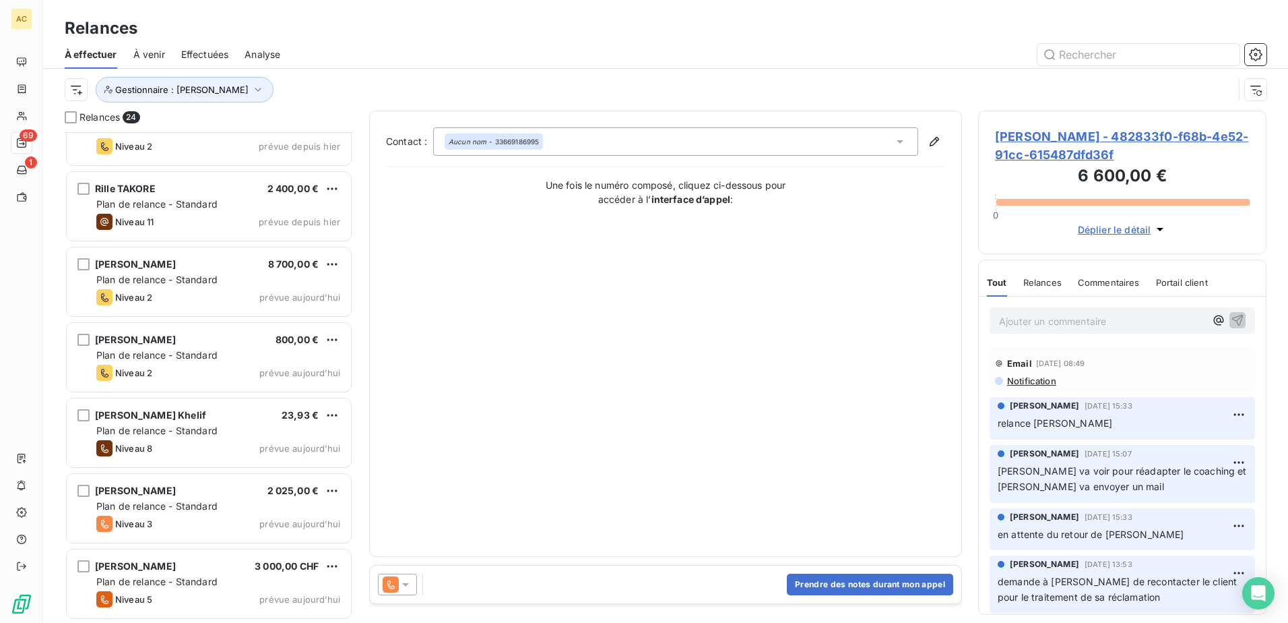
scroll to position [1321, 0]
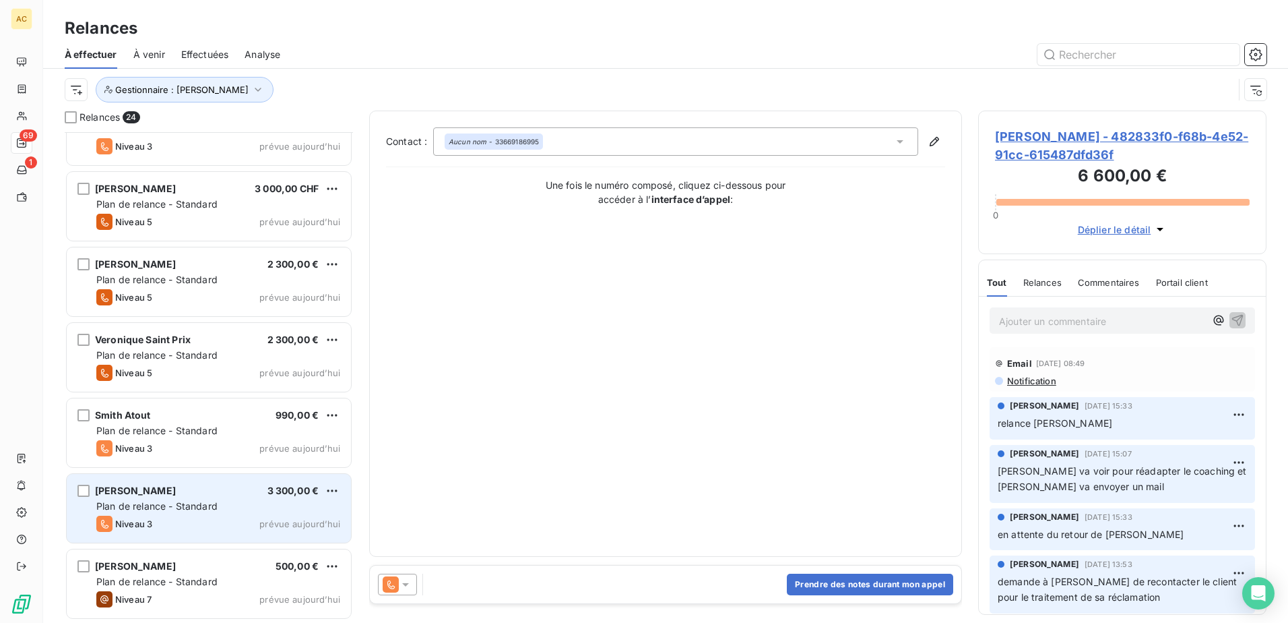
click at [150, 521] on span "Niveau 3" at bounding box center [133, 523] width 37 height 11
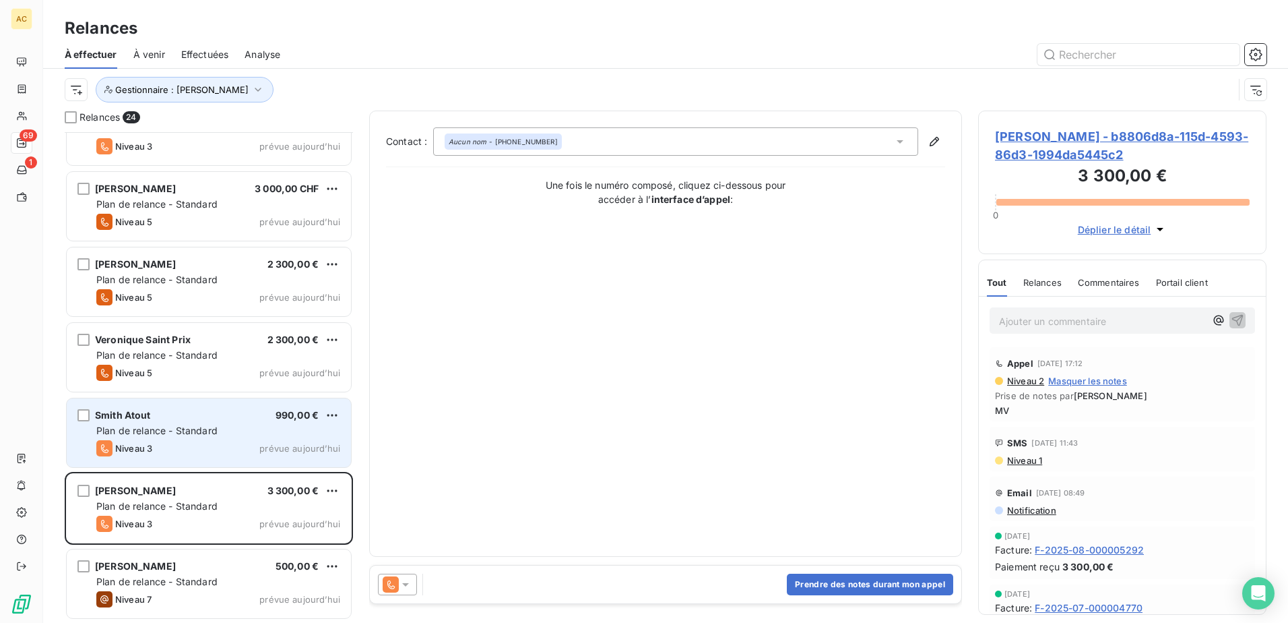
click at [134, 456] on div "Smith Atout 990,00 € Plan de relance - Standard Niveau 3 prévue [DATE]" at bounding box center [209, 432] width 284 height 69
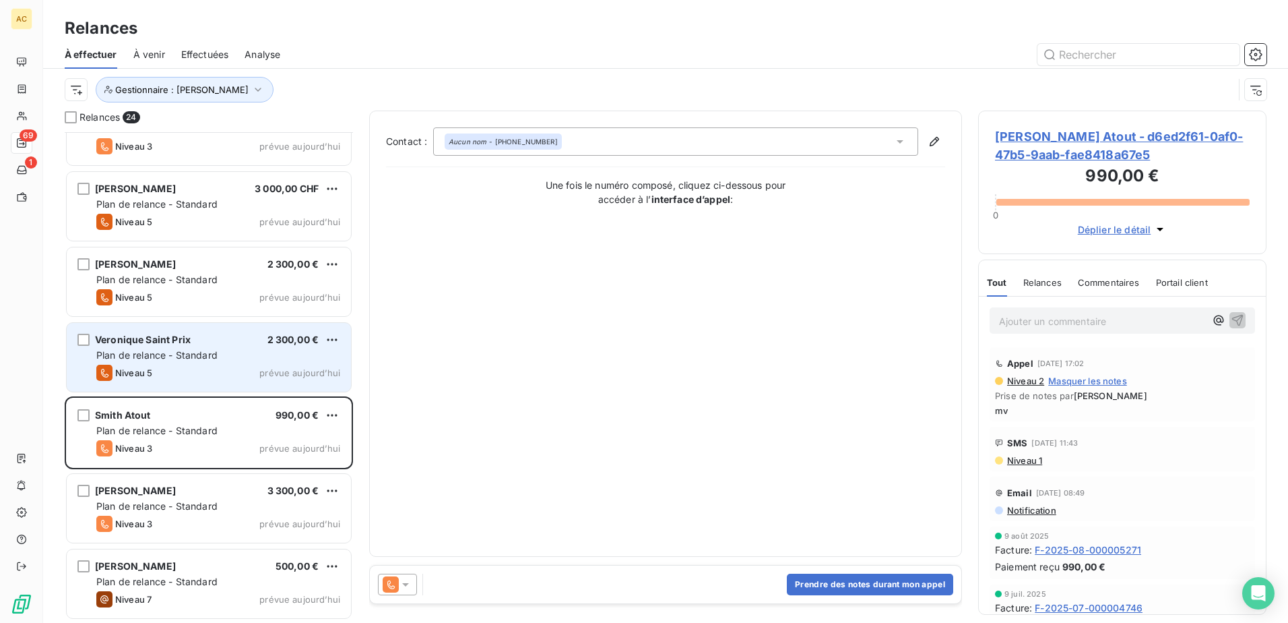
click at [156, 375] on div "Niveau 5 prévue [DATE]" at bounding box center [218, 373] width 244 height 16
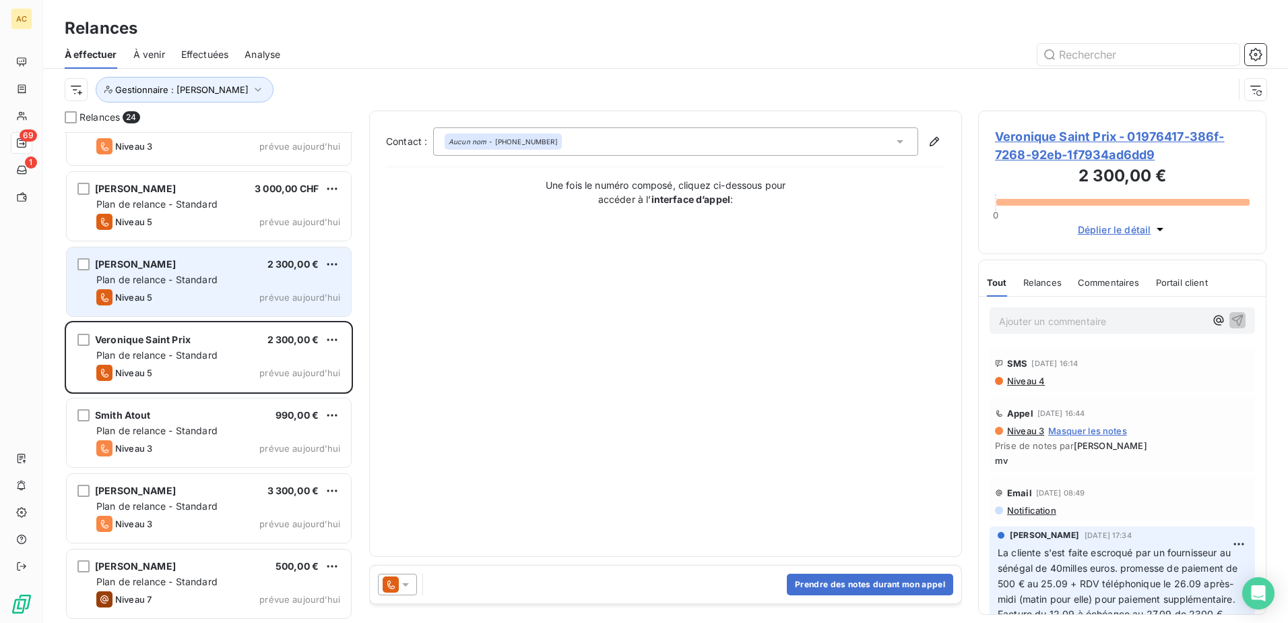
click at [201, 289] on div "Niveau 5 prévue [DATE]" at bounding box center [218, 297] width 244 height 16
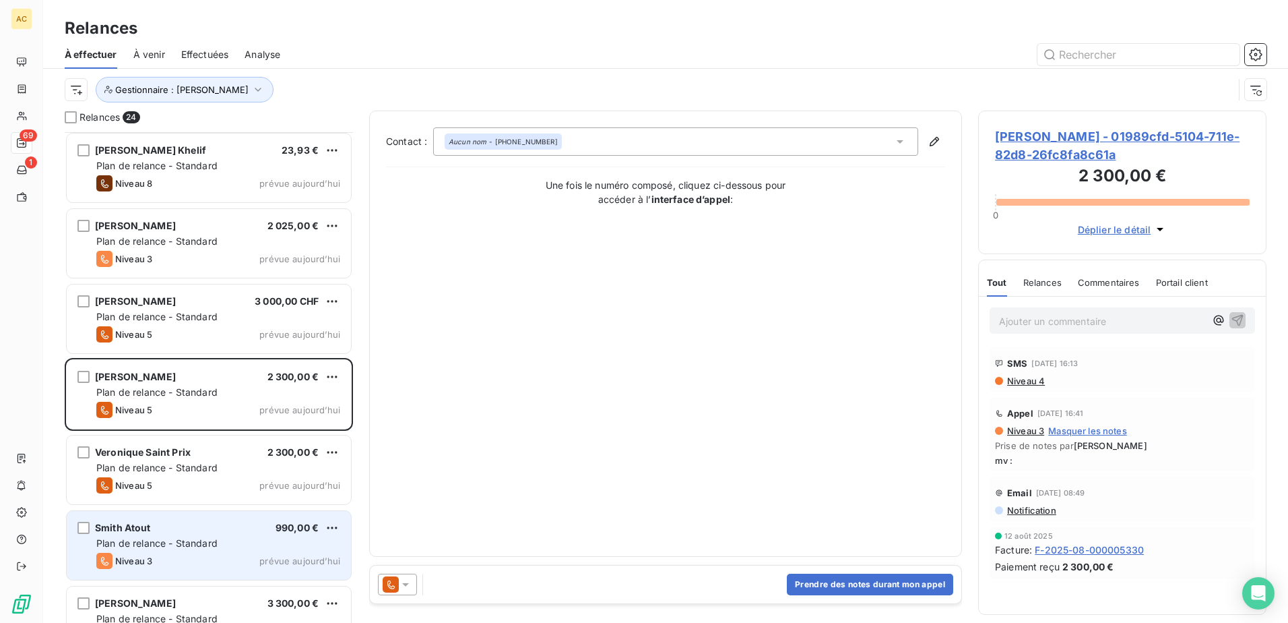
scroll to position [1187, 0]
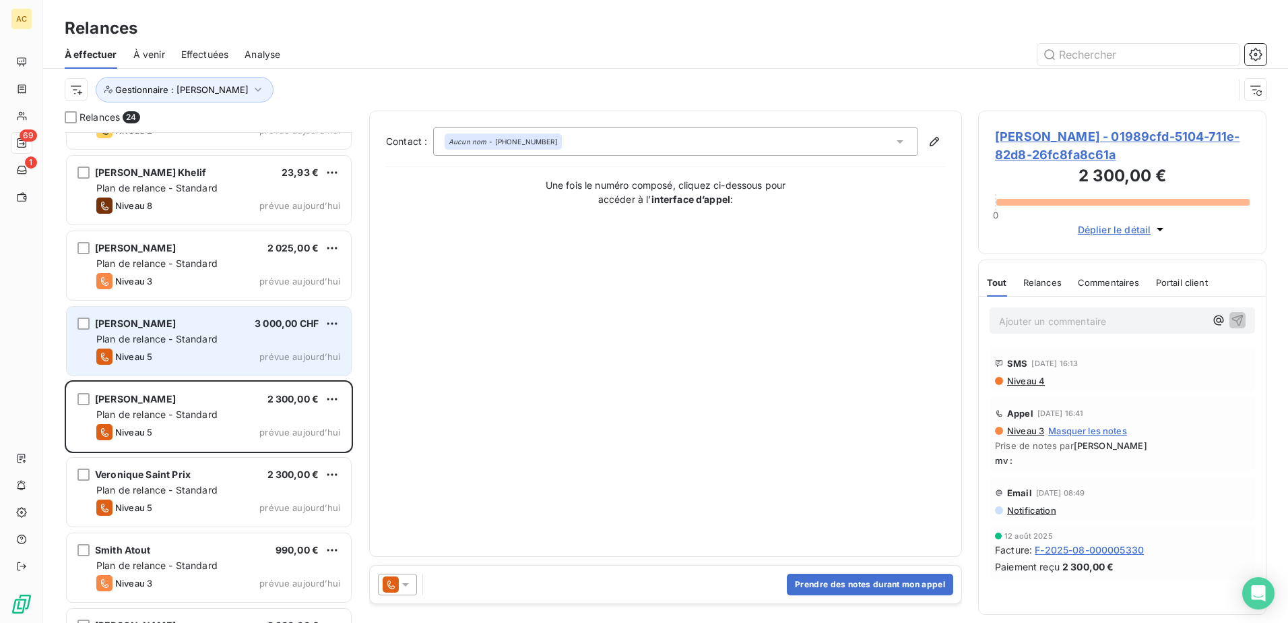
click at [186, 348] on div "Niveau 5 prévue [DATE]" at bounding box center [218, 356] width 244 height 16
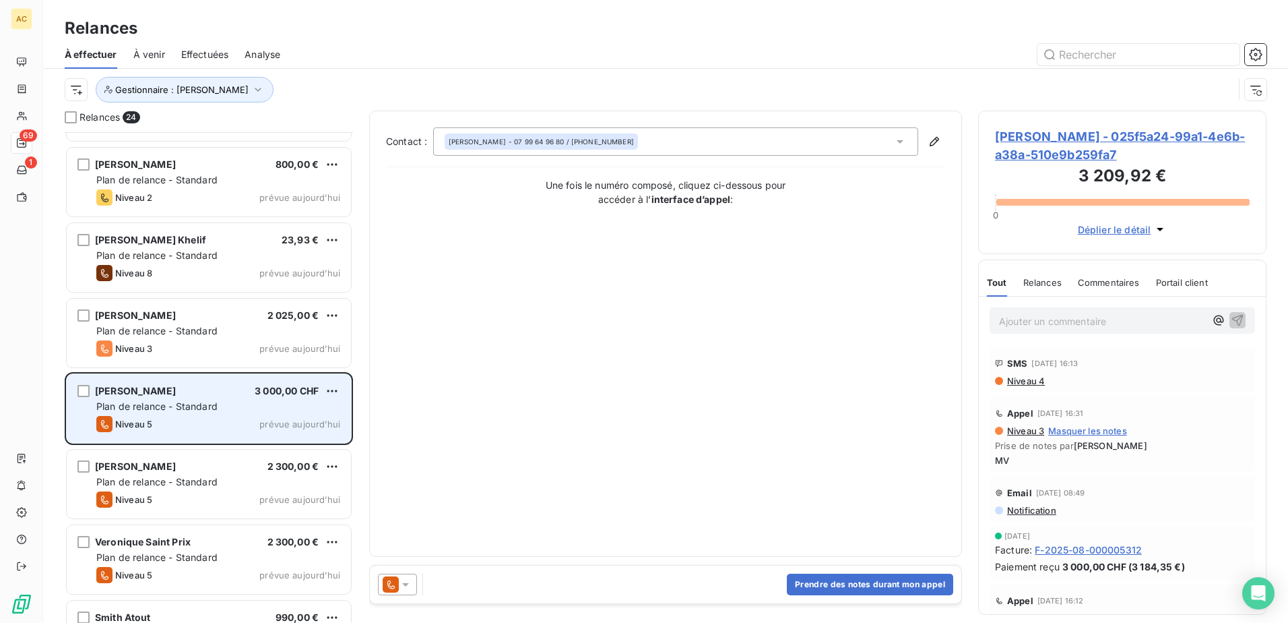
click at [186, 348] on div "Niveau 3 prévue aujourd’hui" at bounding box center [218, 348] width 244 height 16
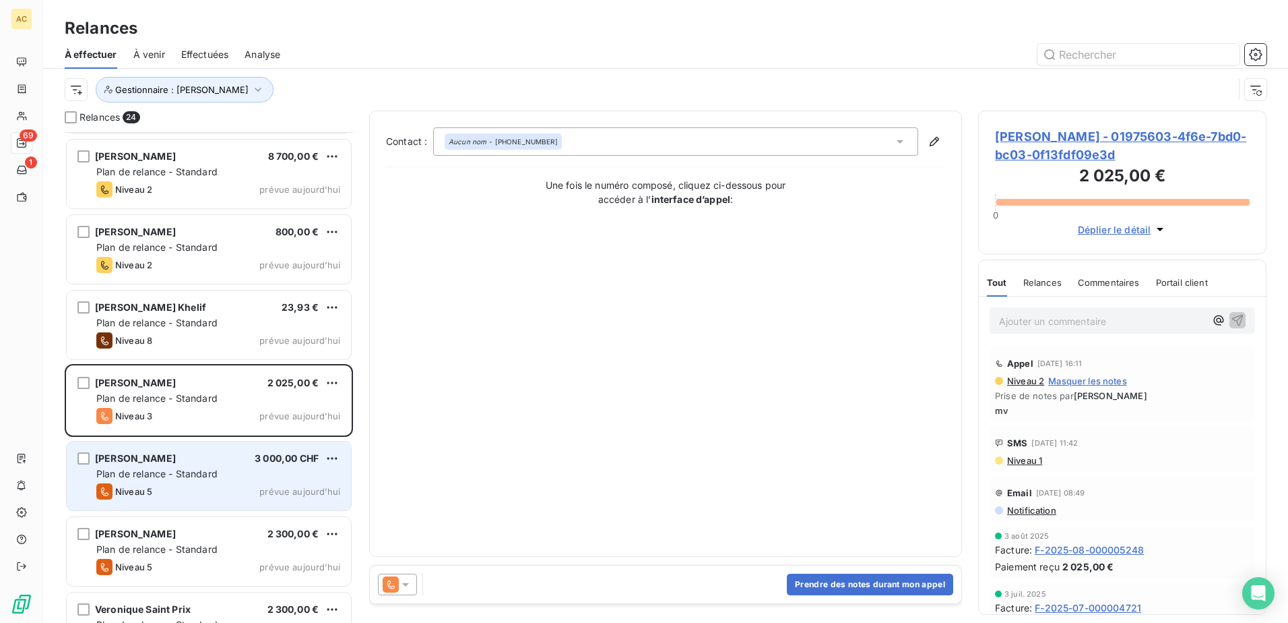
scroll to position [984, 0]
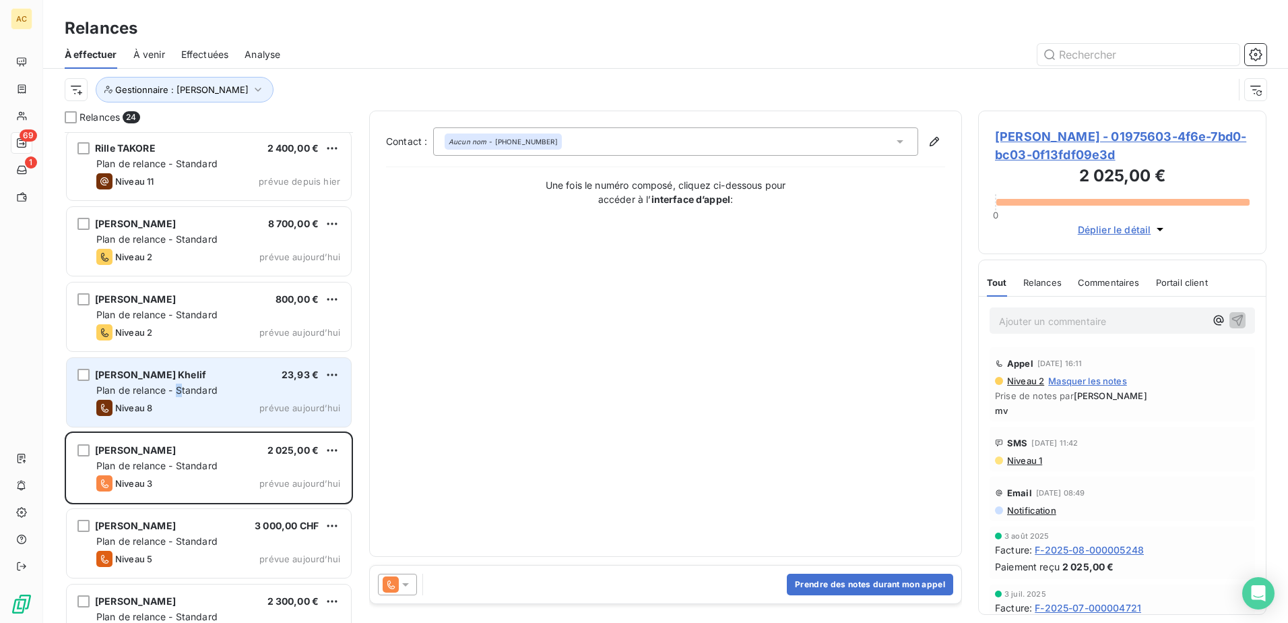
click at [179, 385] on span "Plan de relance - Standard" at bounding box center [156, 389] width 121 height 11
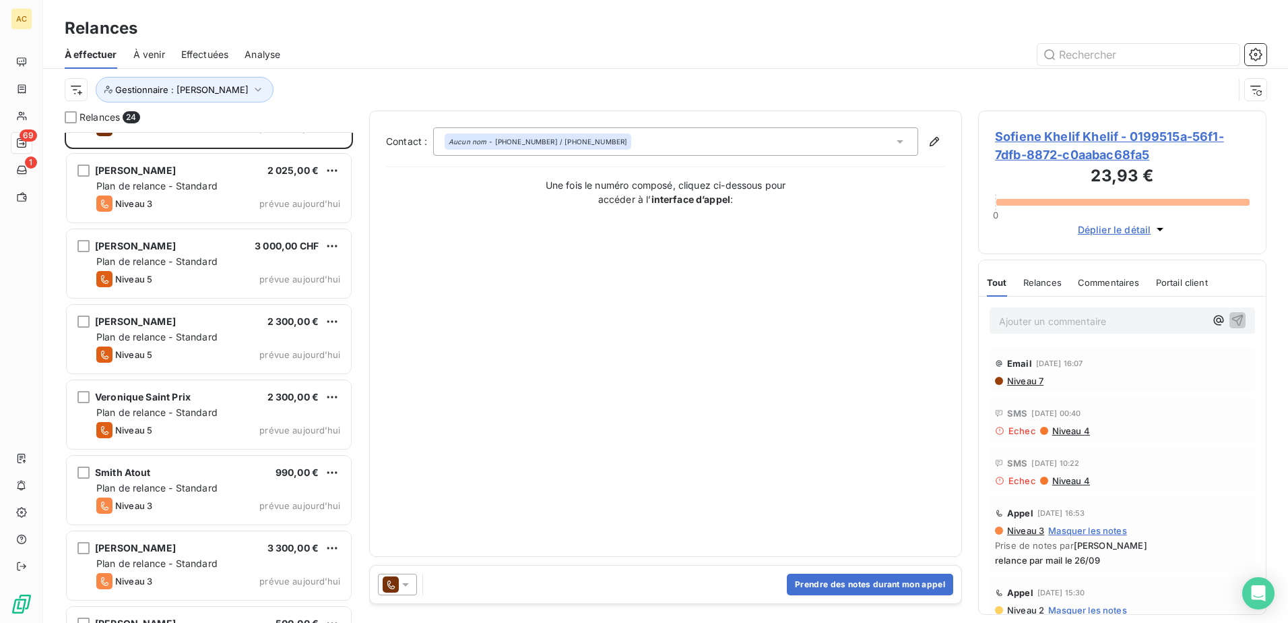
scroll to position [1321, 0]
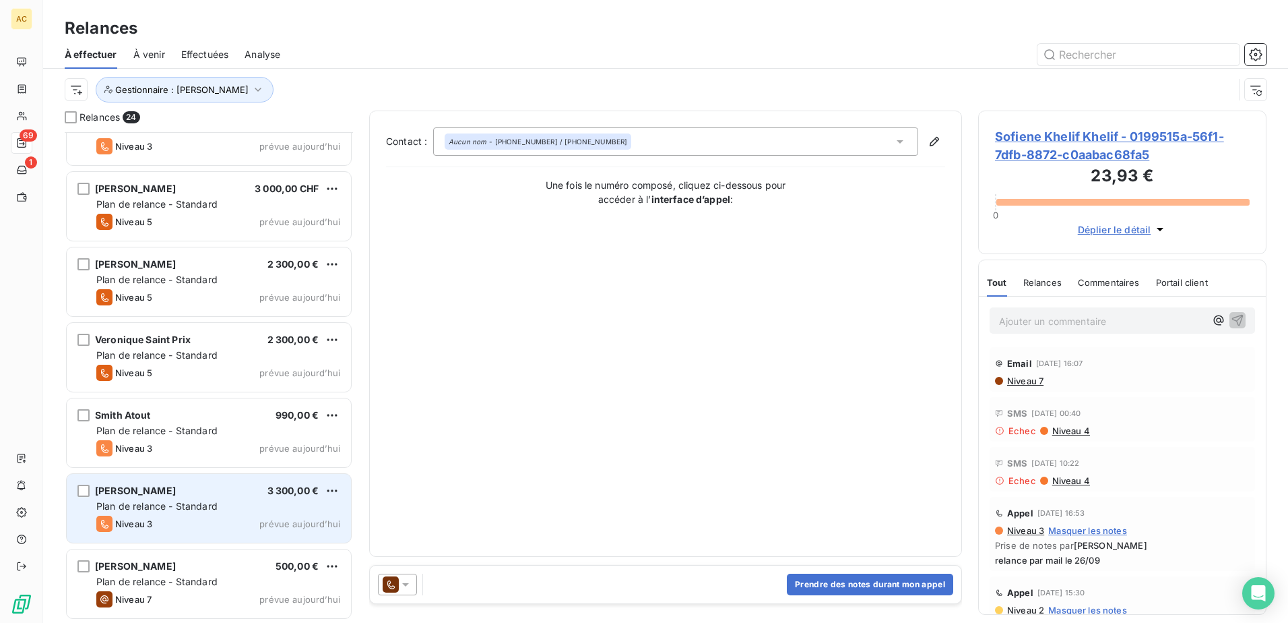
click at [161, 520] on div "Niveau 3 prévue aujourd’hui" at bounding box center [218, 523] width 244 height 16
